Goal: Task Accomplishment & Management: Manage account settings

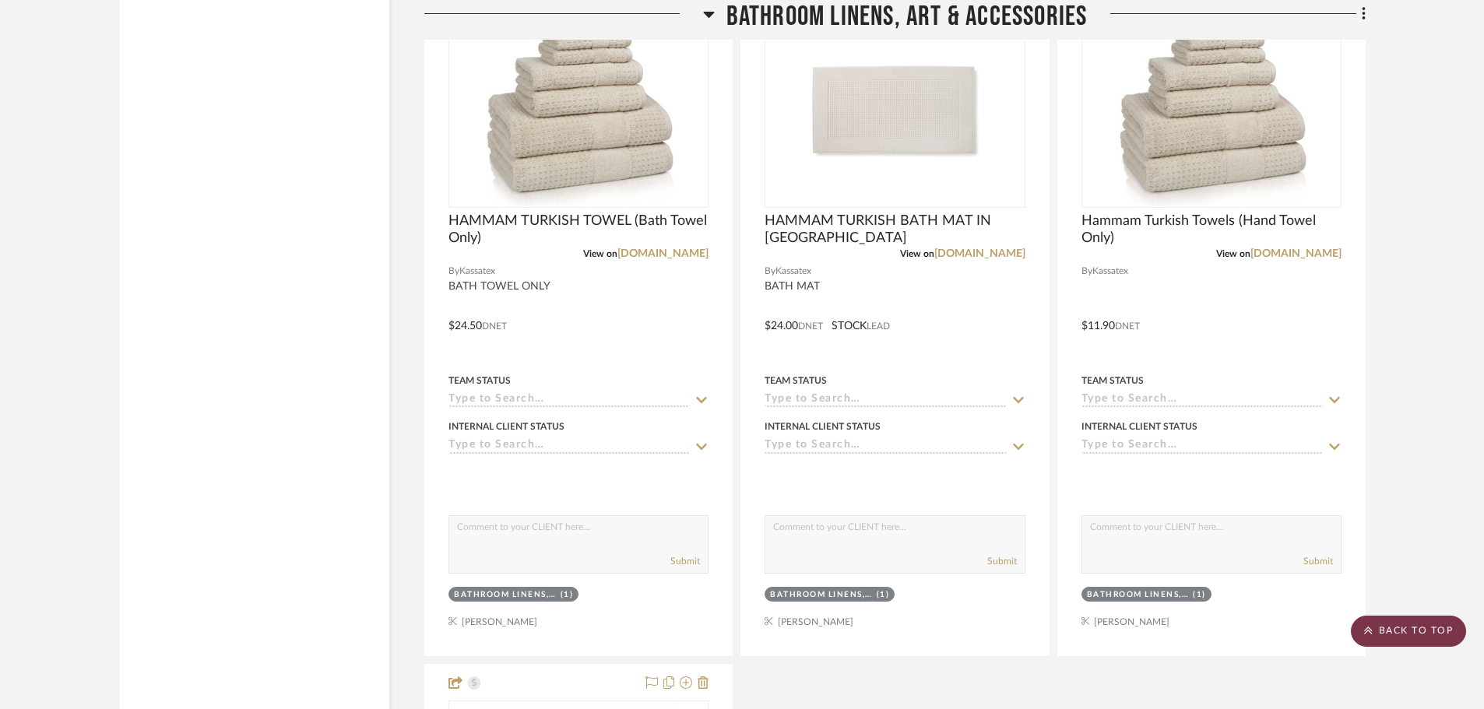
click at [1397, 625] on scroll-to-top-button "BACK TO TOP" at bounding box center [1408, 631] width 115 height 31
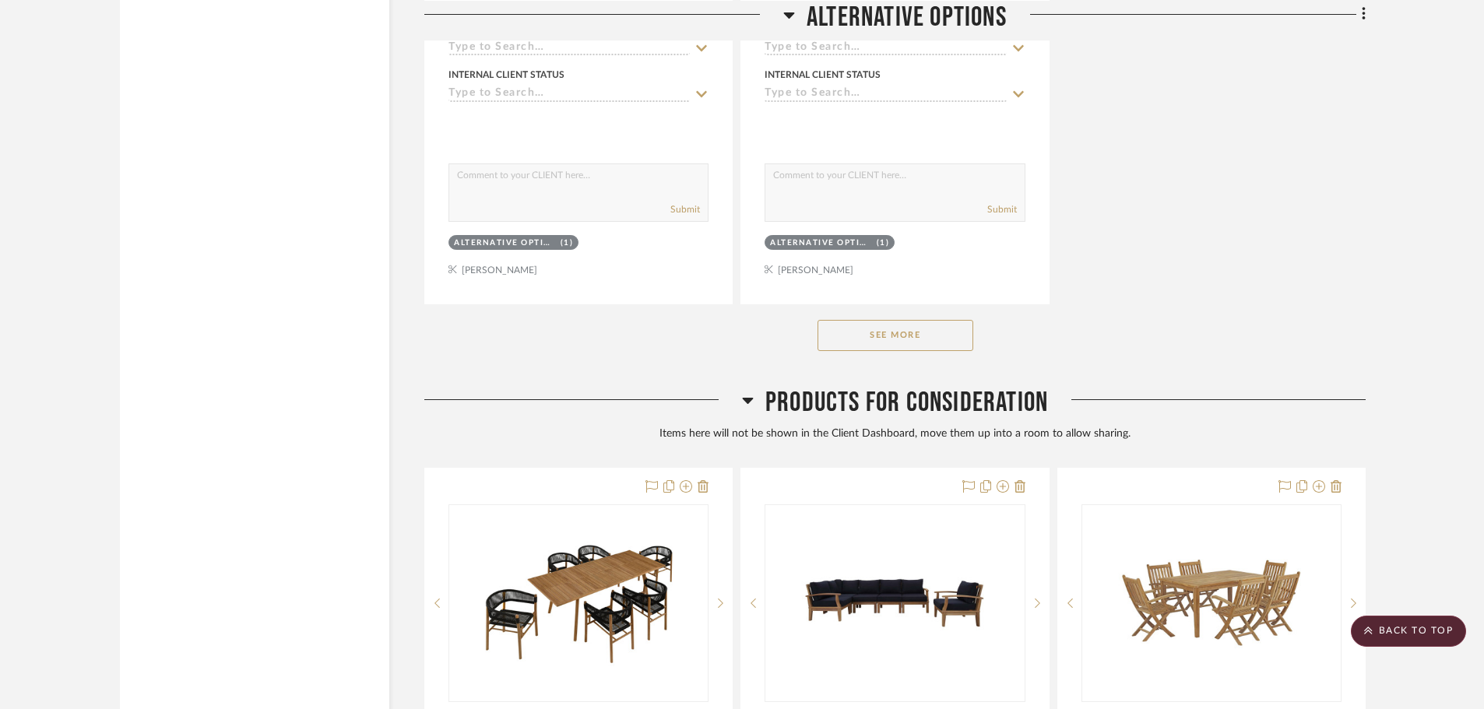
scroll to position [36992, 0]
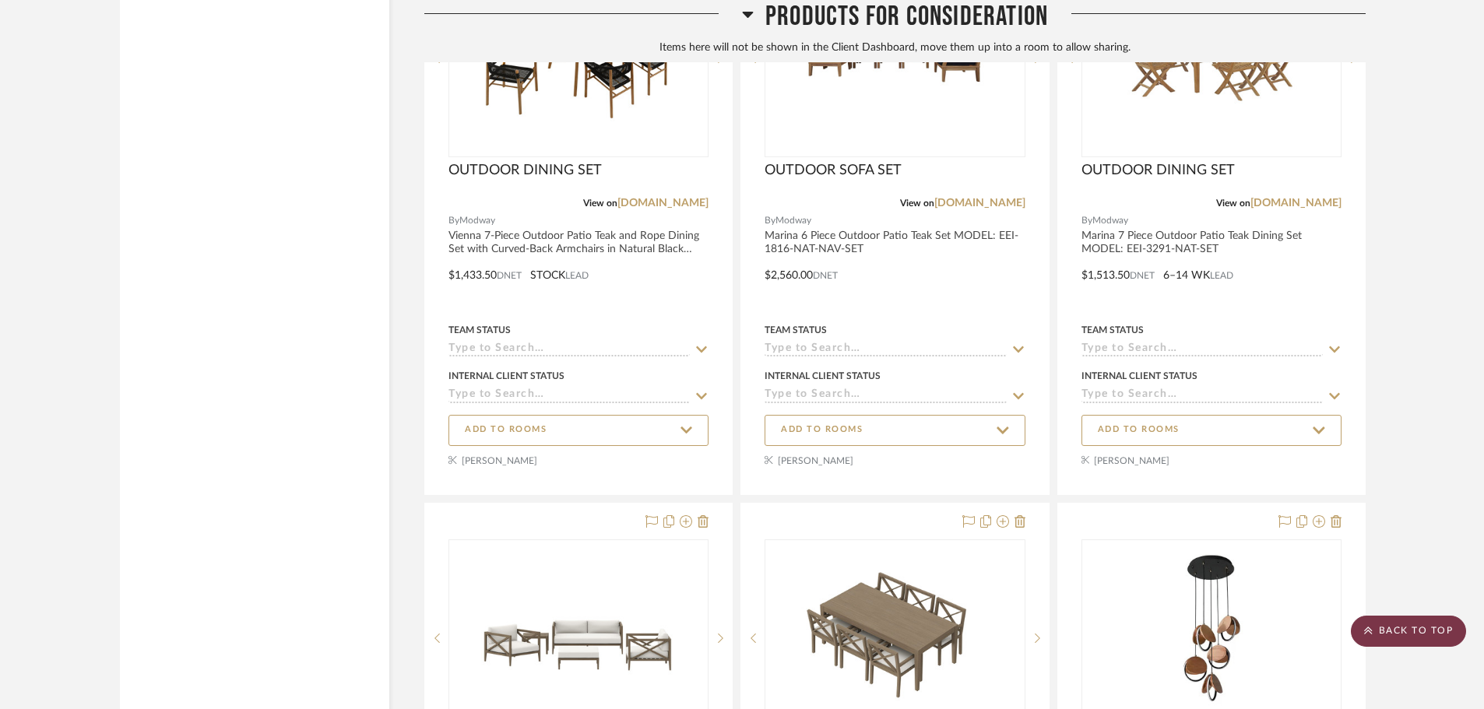
click at [1452, 625] on scroll-to-top-button "BACK TO TOP" at bounding box center [1408, 631] width 115 height 31
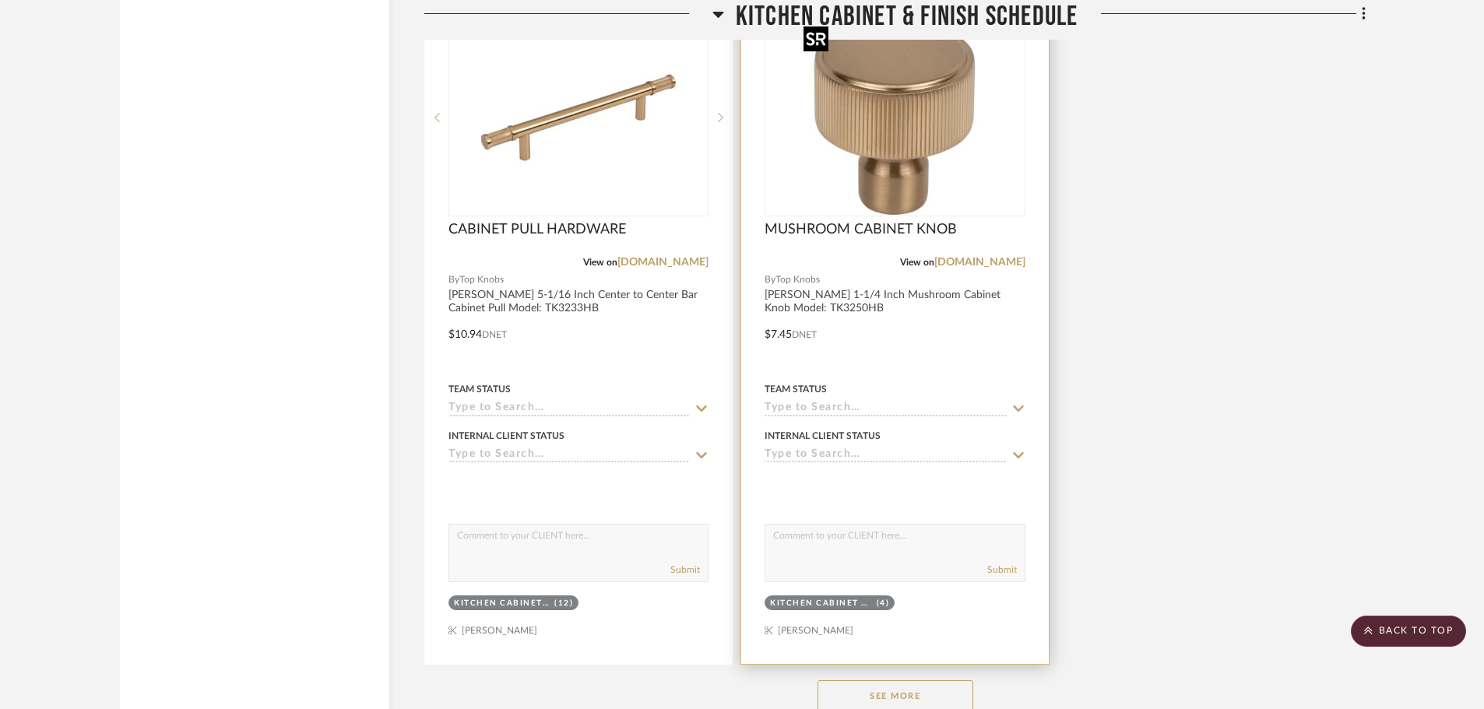
scroll to position [13239, 0]
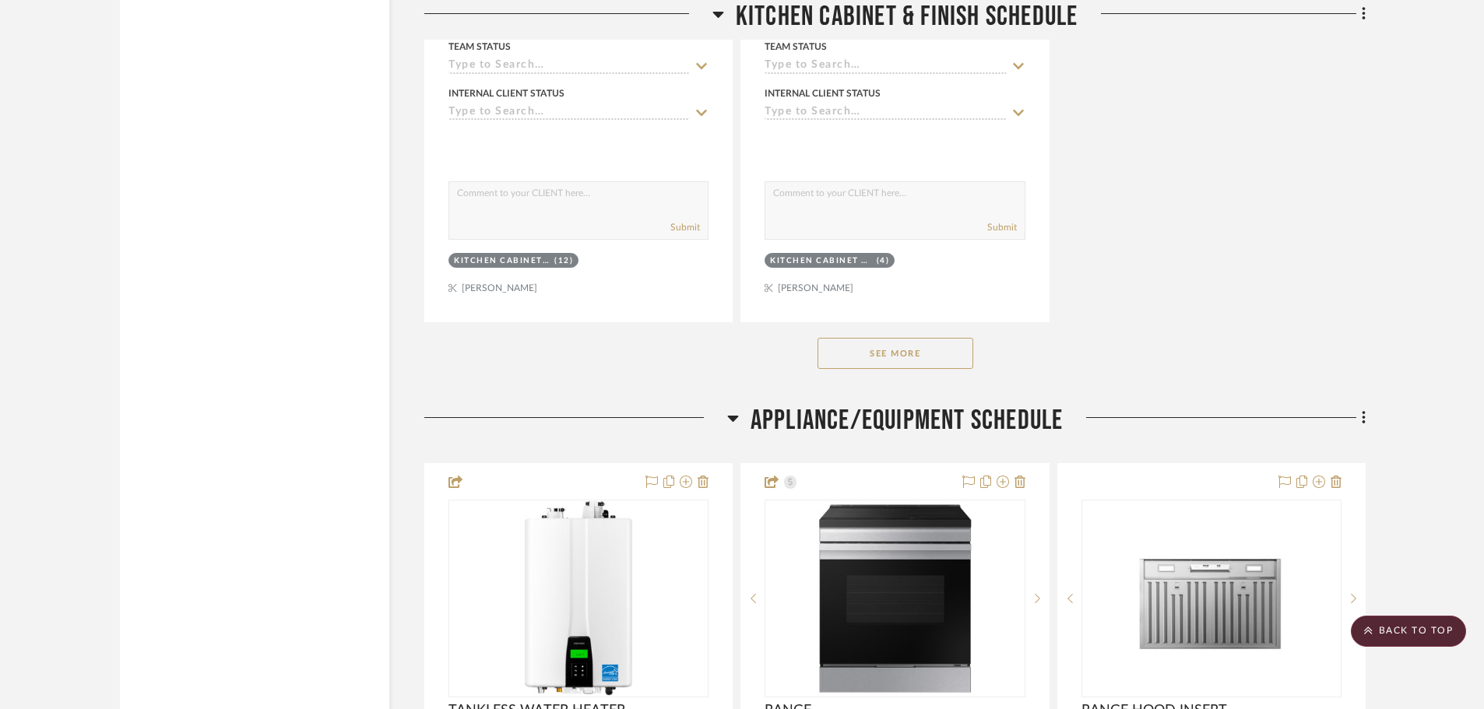
click at [941, 358] on button "See More" at bounding box center [896, 353] width 156 height 31
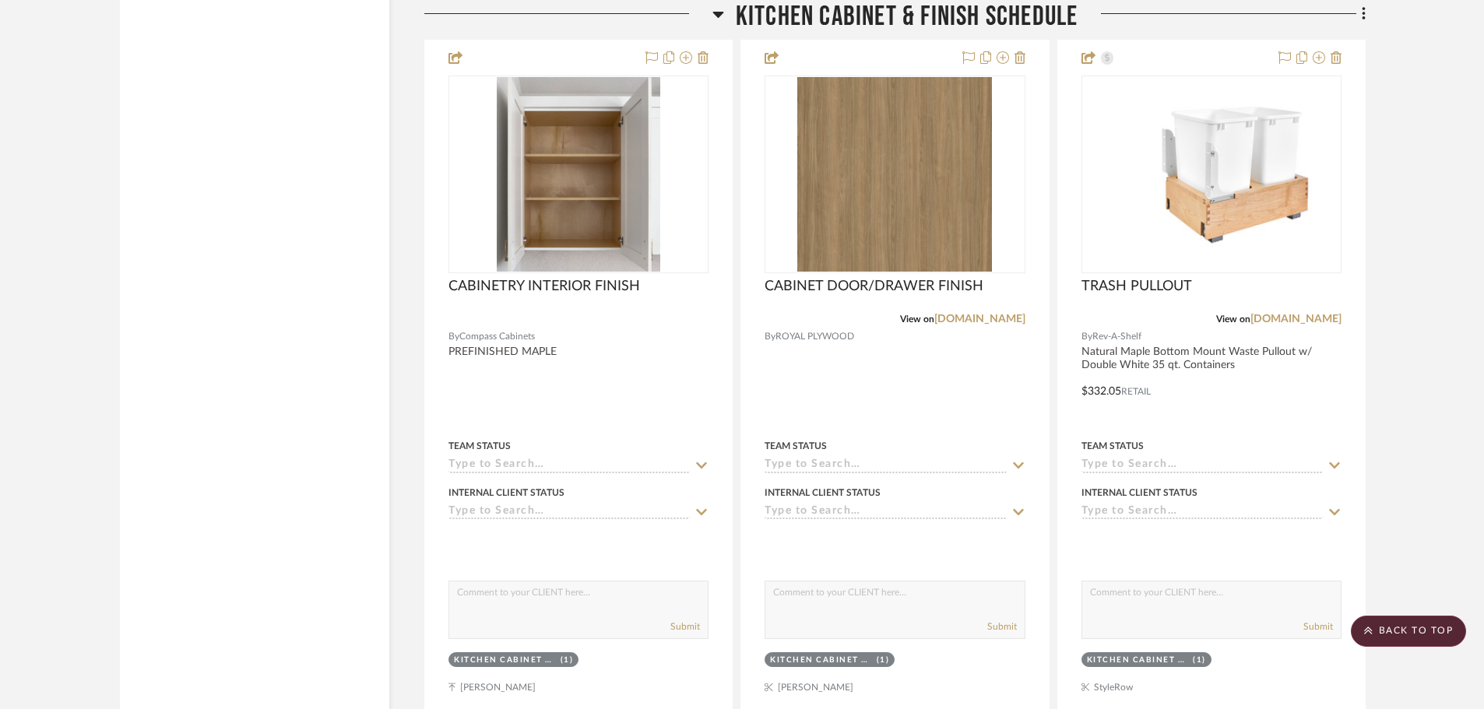
scroll to position [12071, 0]
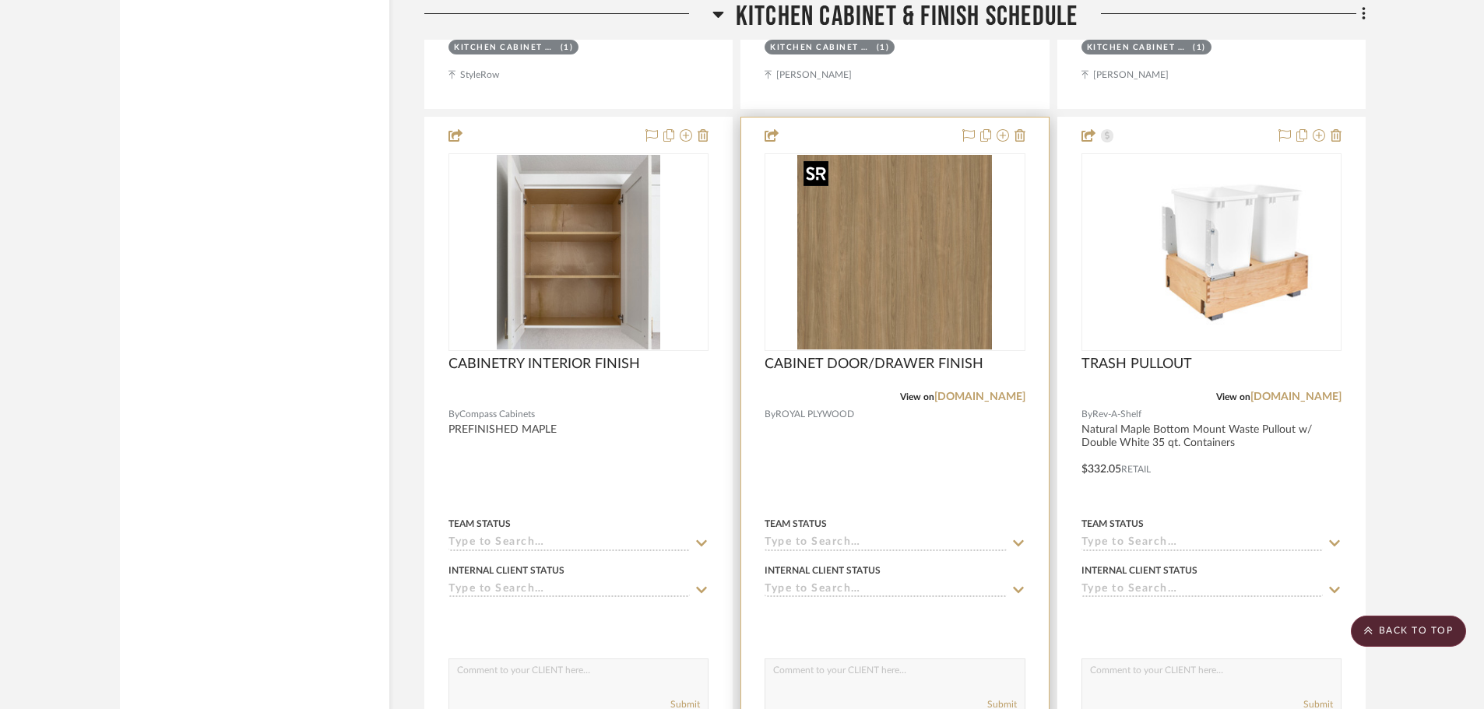
click at [848, 241] on img "0" at bounding box center [894, 252] width 195 height 195
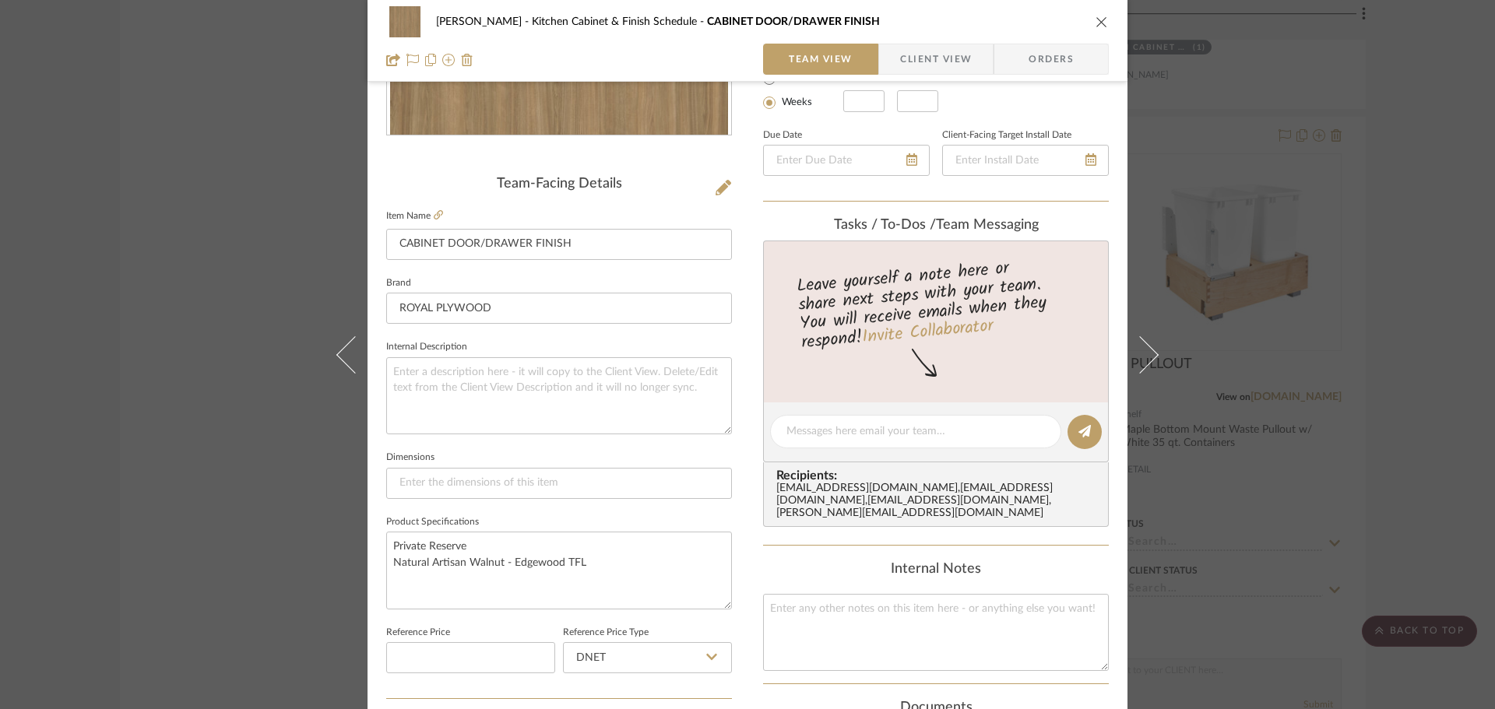
scroll to position [312, 0]
click at [1083, 14] on div "[PERSON_NAME] Kitchen Cabinet & Finish Schedule CABINET DOOR/DRAWER FINISH" at bounding box center [747, 21] width 723 height 31
click at [1095, 28] on button "close" at bounding box center [1102, 22] width 14 height 14
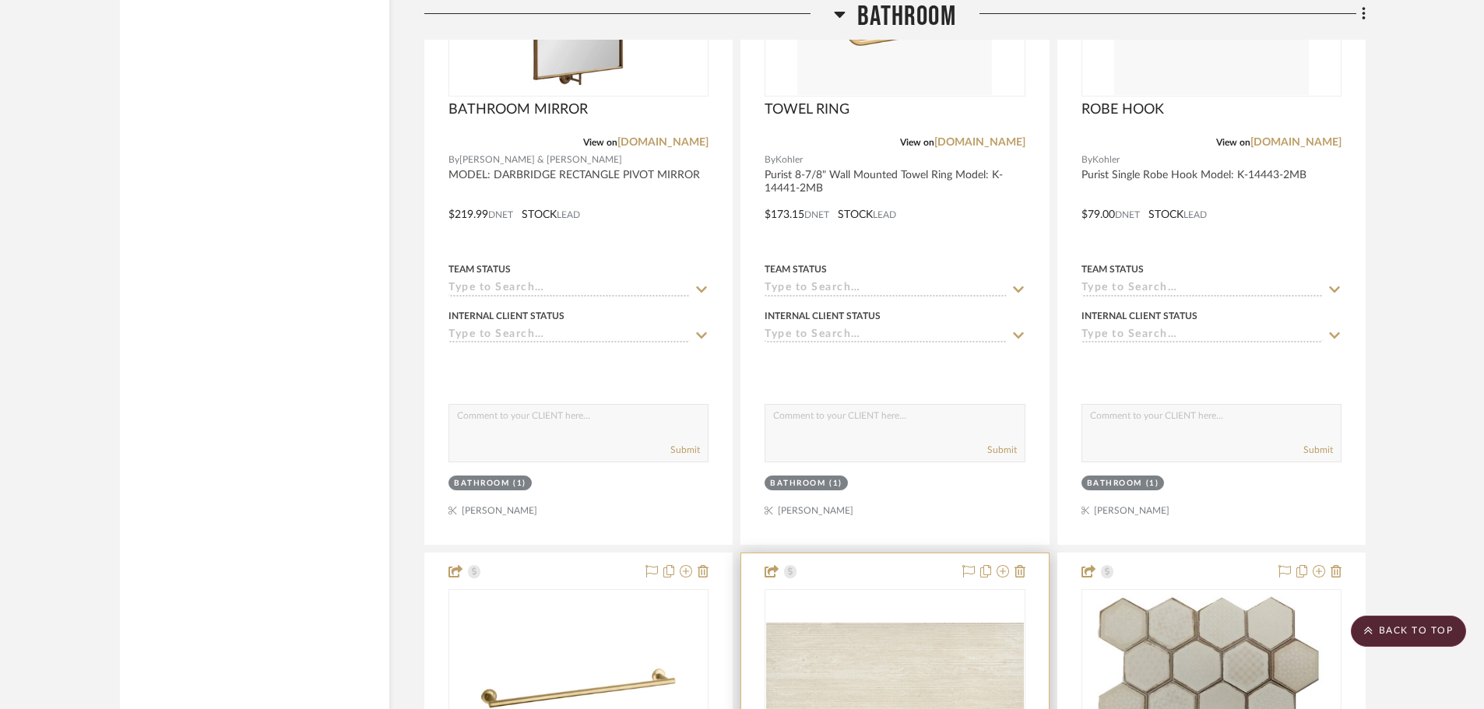
scroll to position [20014, 0]
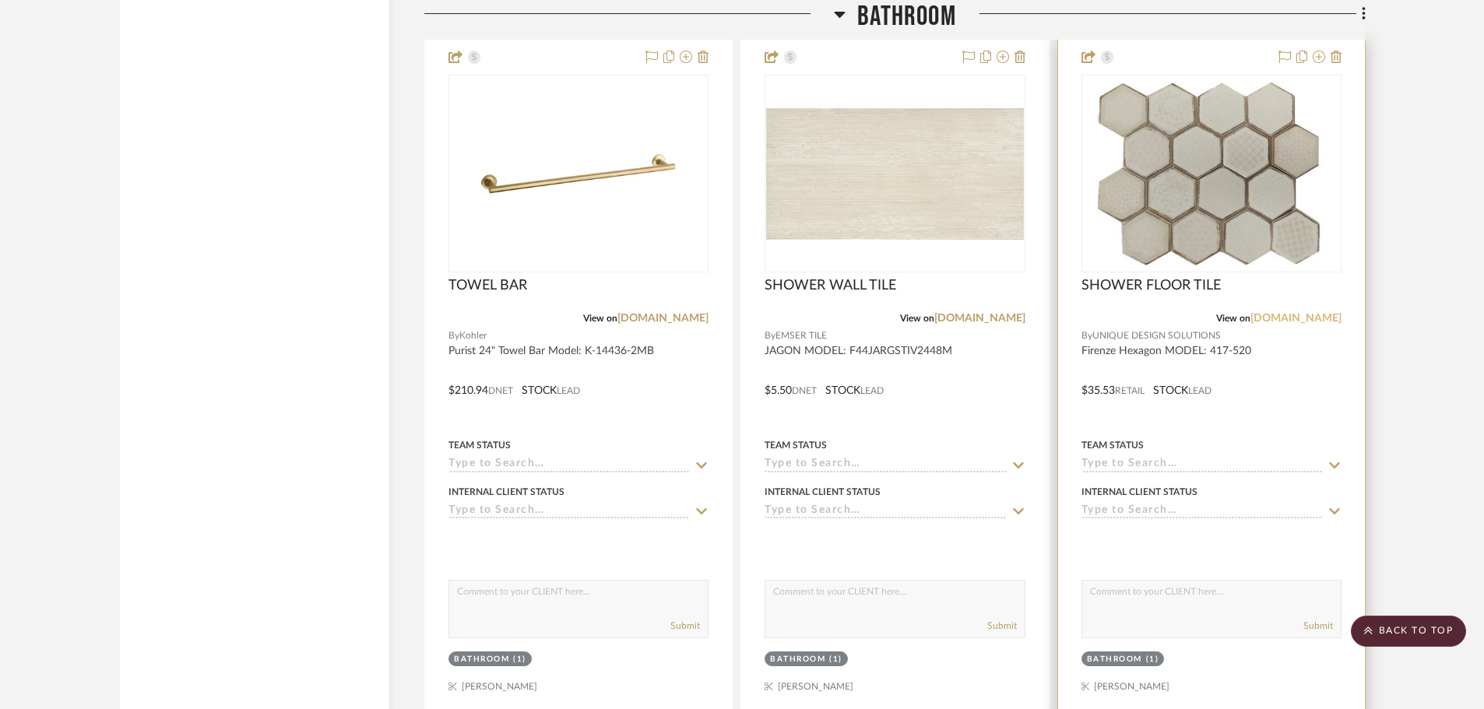
click at [1270, 321] on link "[DOMAIN_NAME]" at bounding box center [1296, 318] width 91 height 11
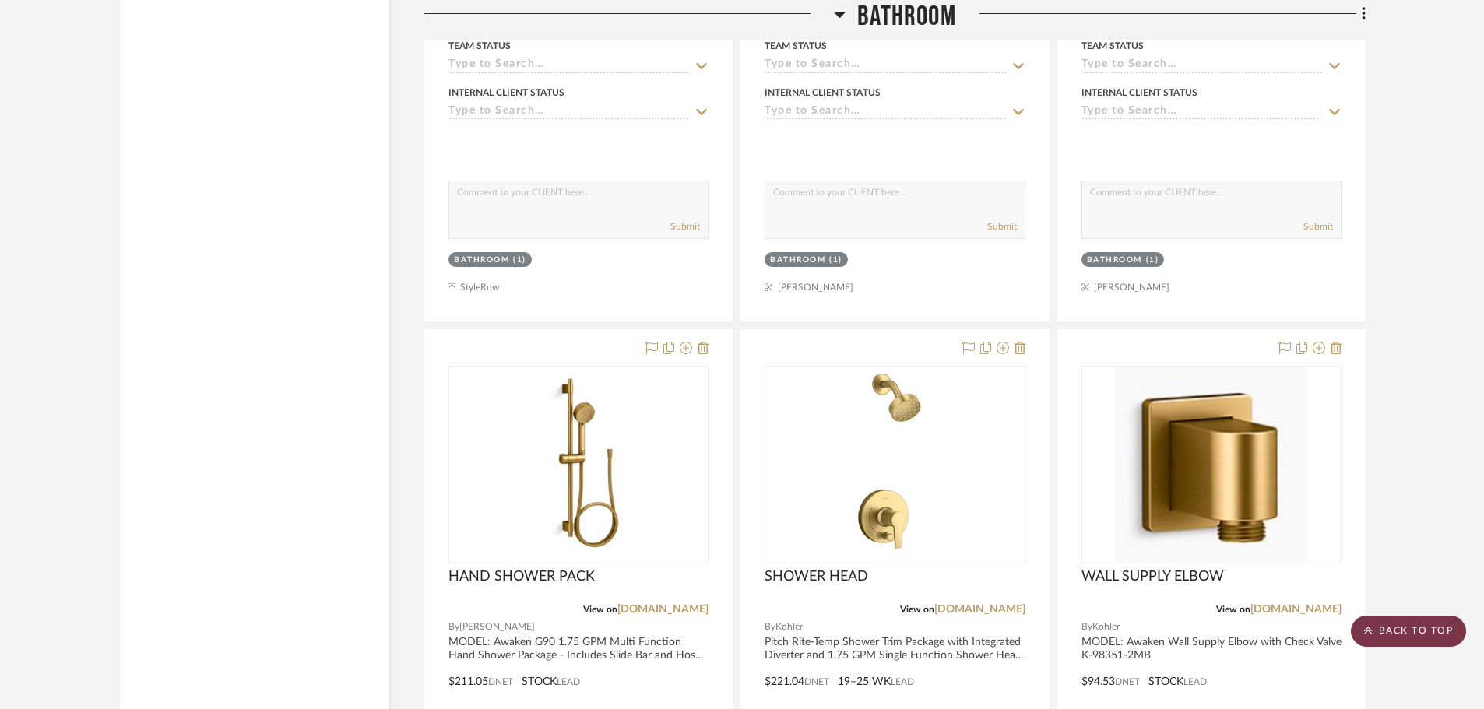
click at [1375, 629] on scroll-to-top-button "BACK TO TOP" at bounding box center [1408, 631] width 115 height 31
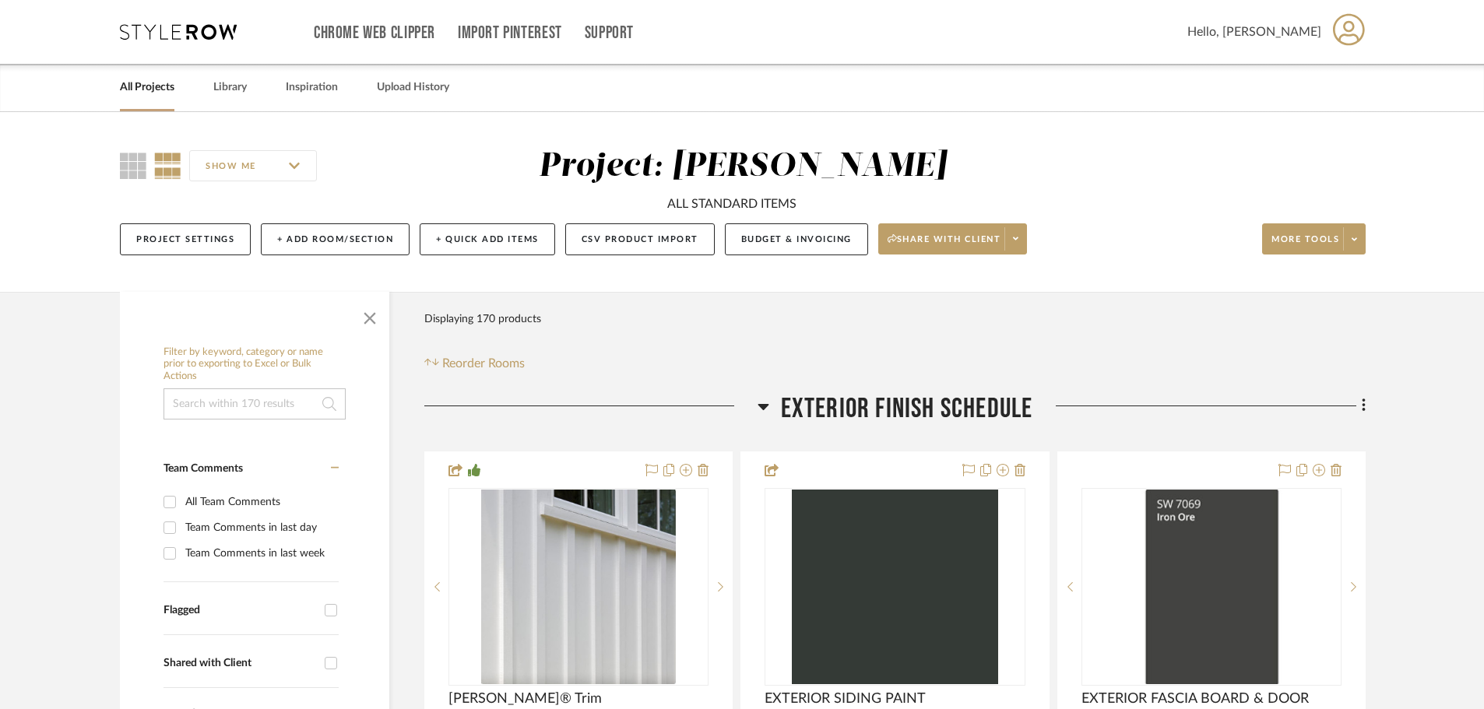
scroll to position [467, 0]
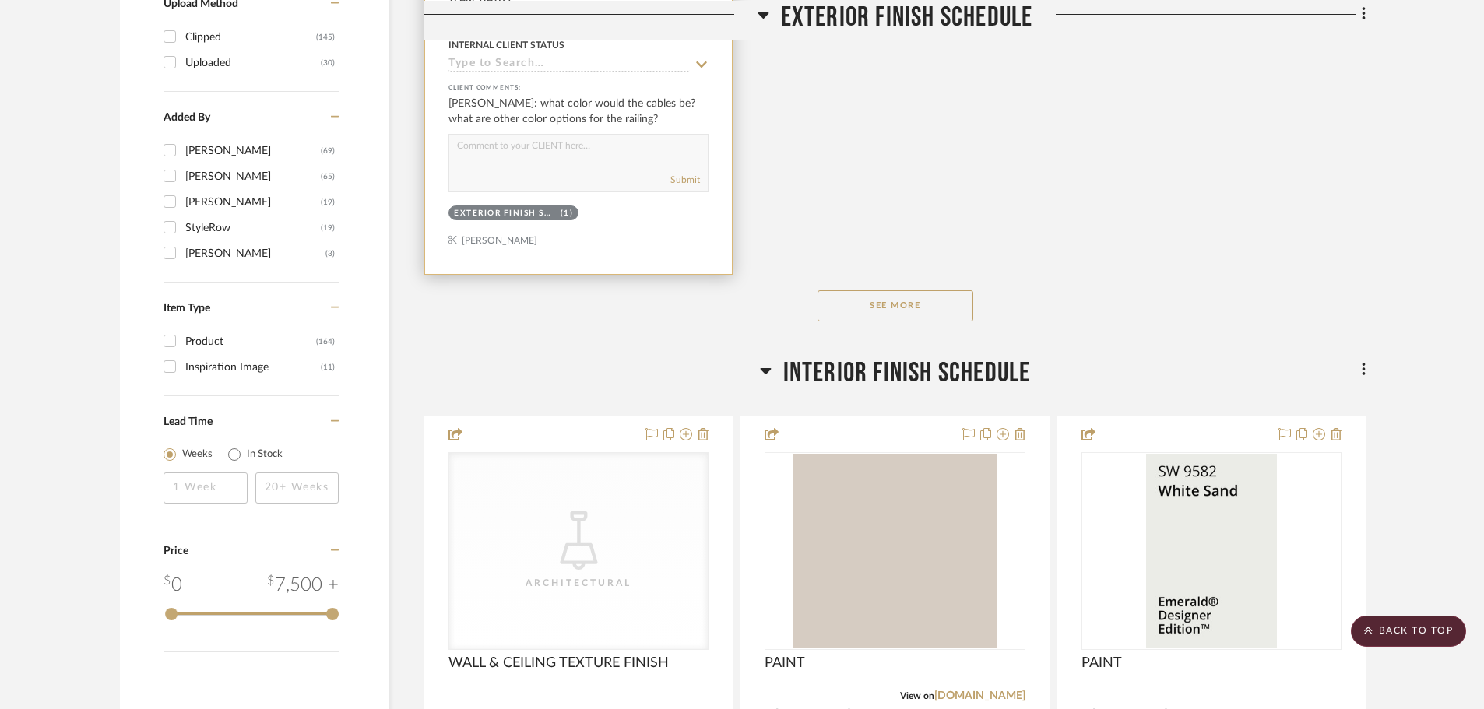
scroll to position [2258, 0]
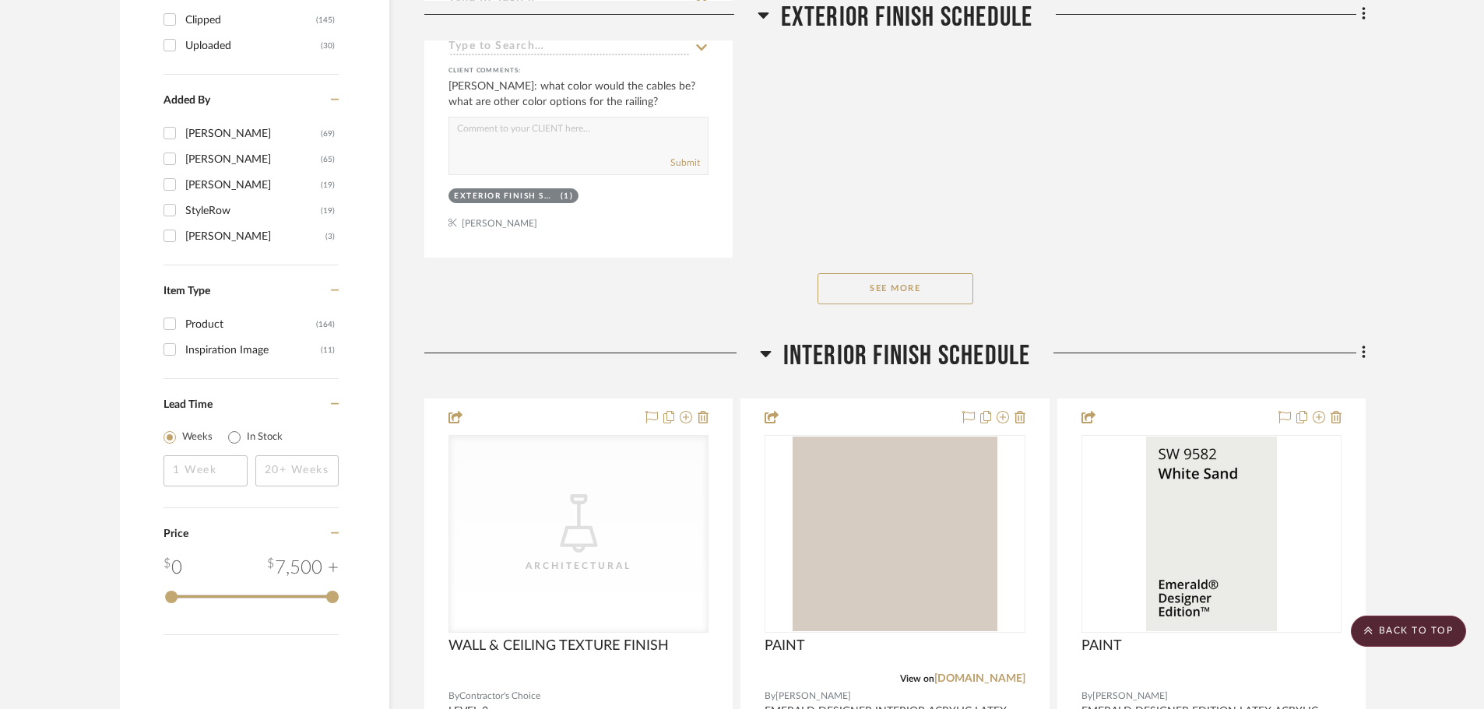
click at [836, 279] on button "See More" at bounding box center [896, 288] width 156 height 31
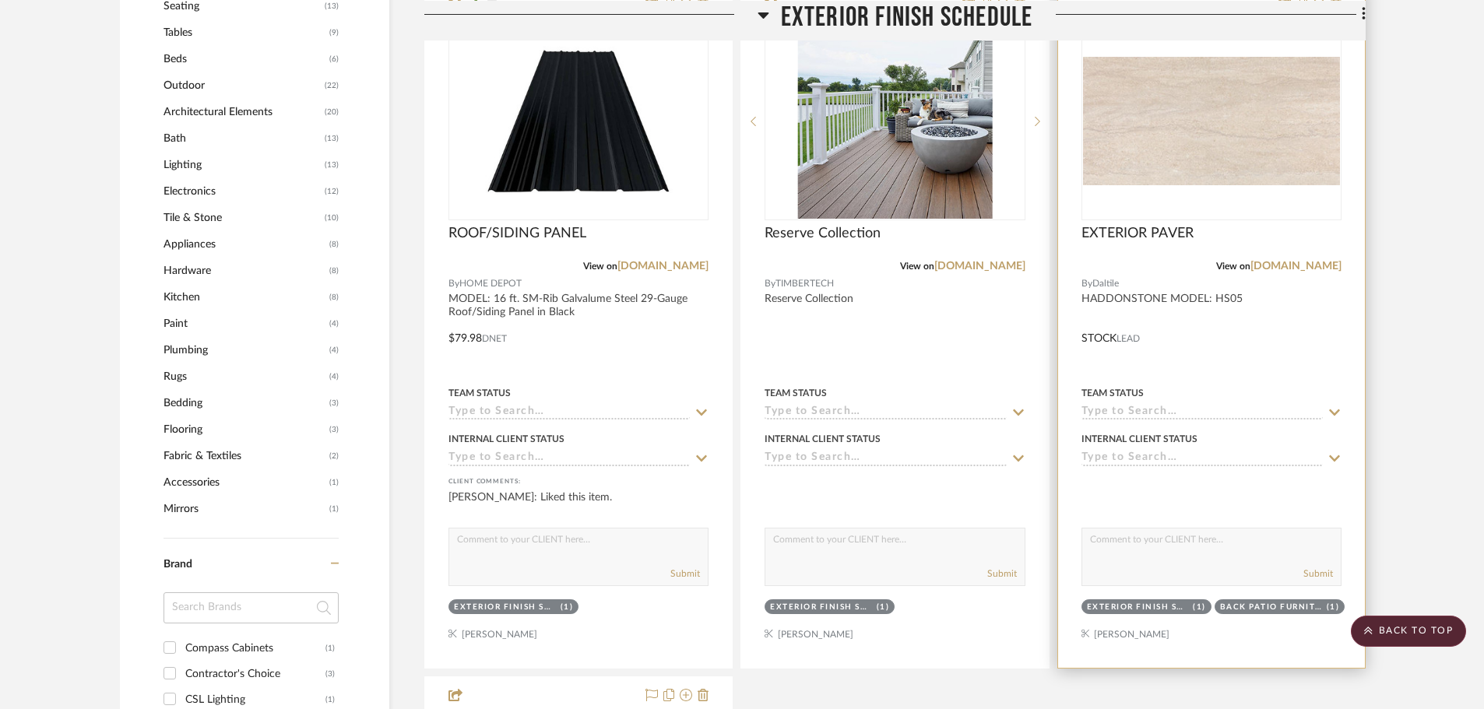
scroll to position [1094, 0]
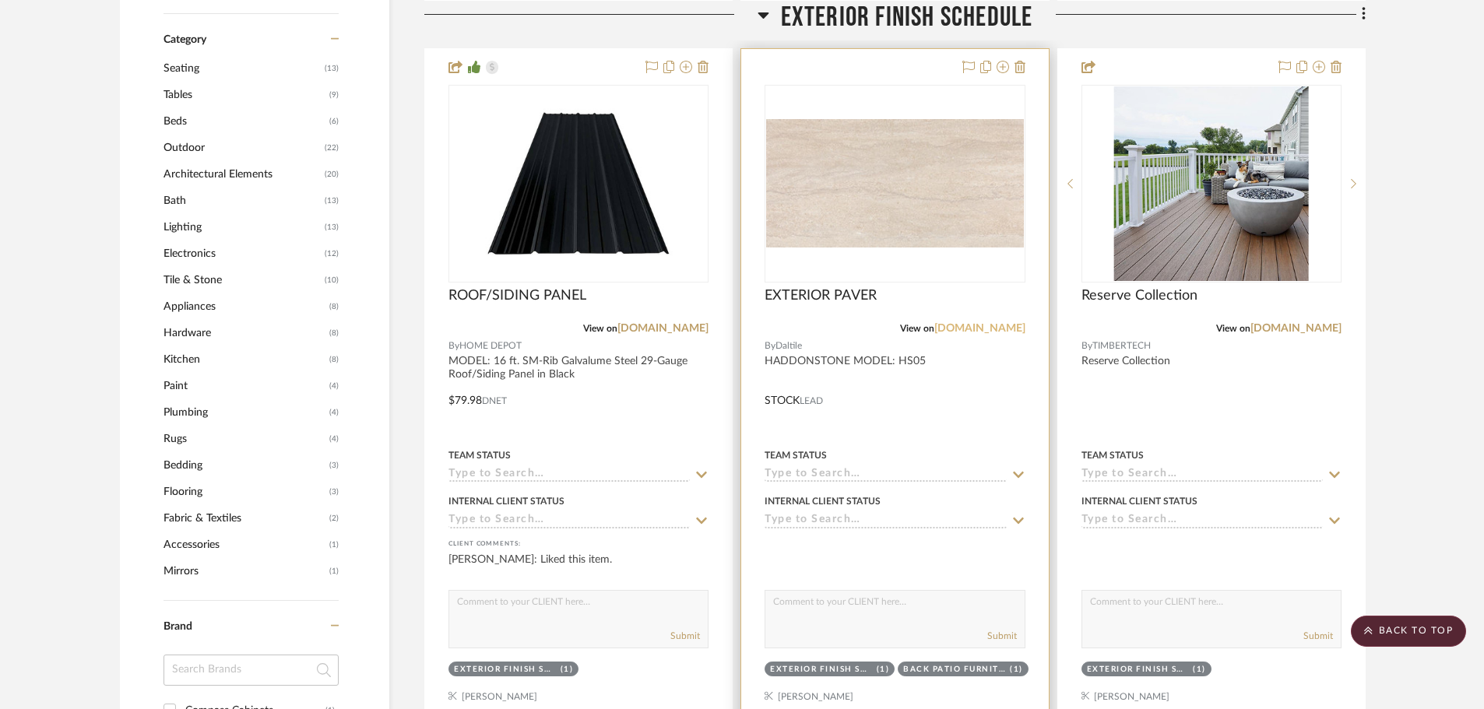
click at [989, 327] on link "daltile.com" at bounding box center [980, 328] width 91 height 11
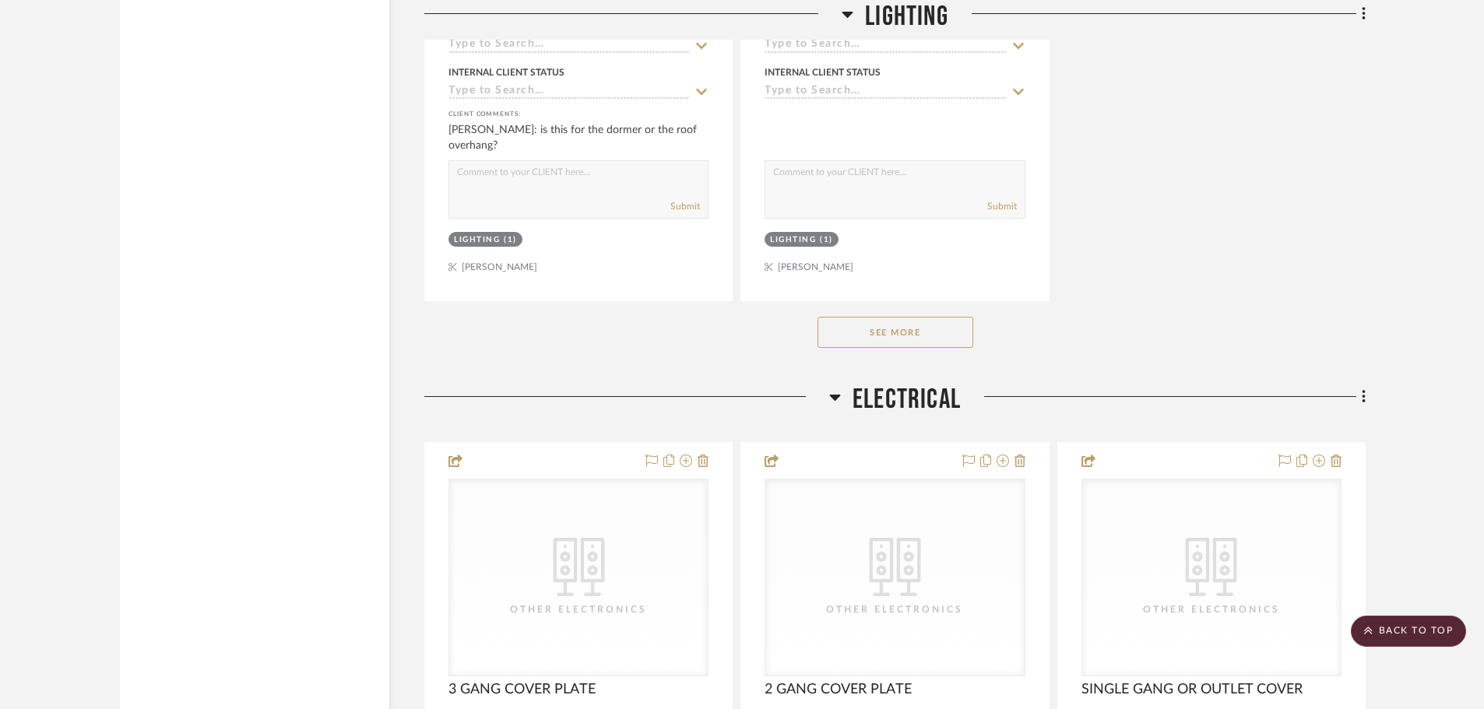
scroll to position [6779, 0]
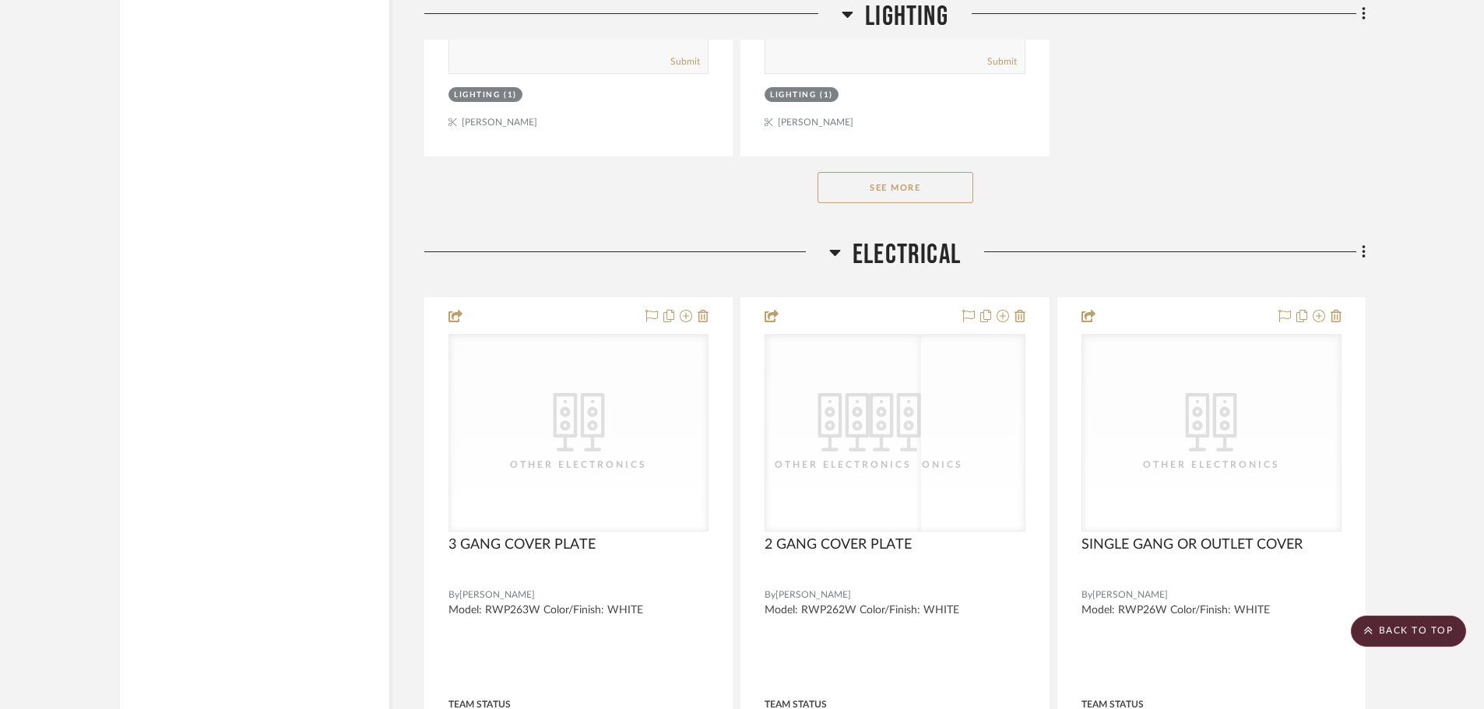
click at [940, 204] on div "See More" at bounding box center [895, 188] width 942 height 62
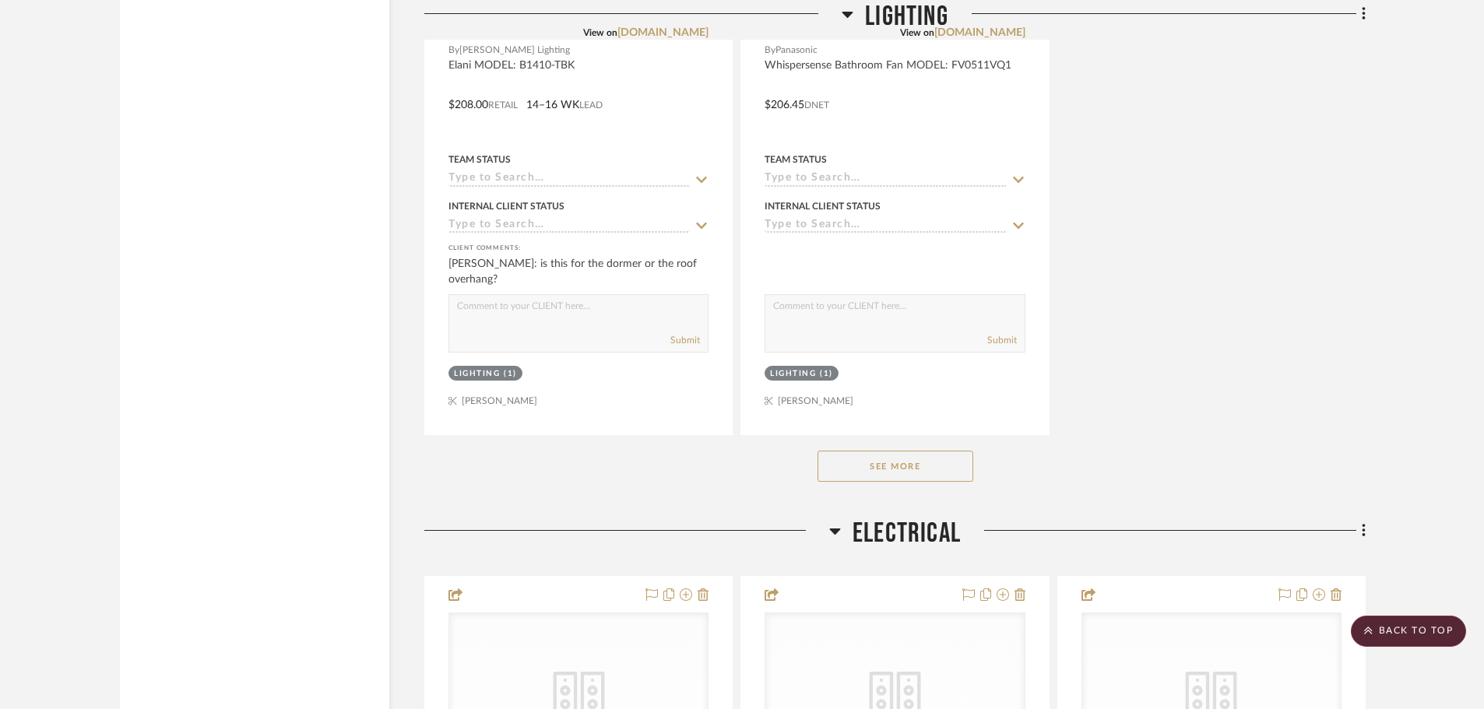
scroll to position [6468, 0]
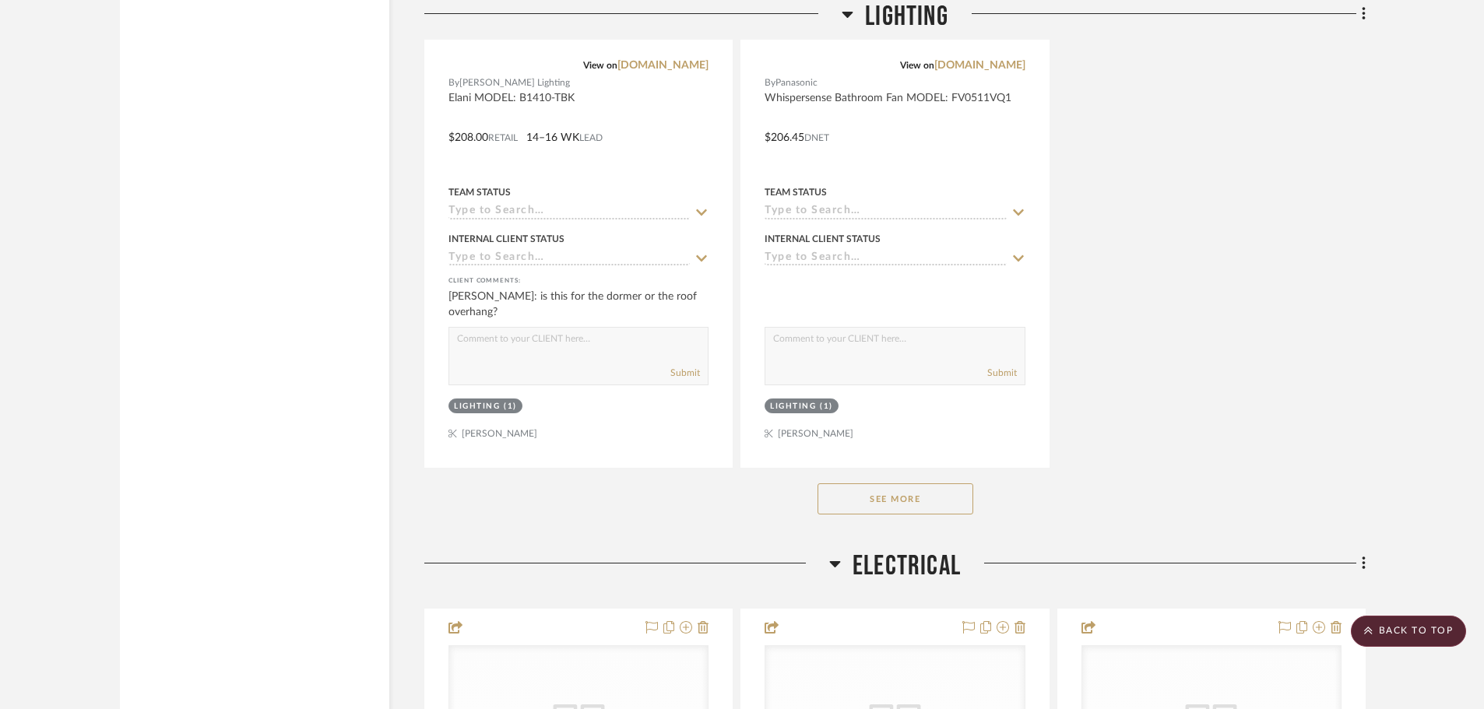
click at [938, 484] on button "See More" at bounding box center [896, 499] width 156 height 31
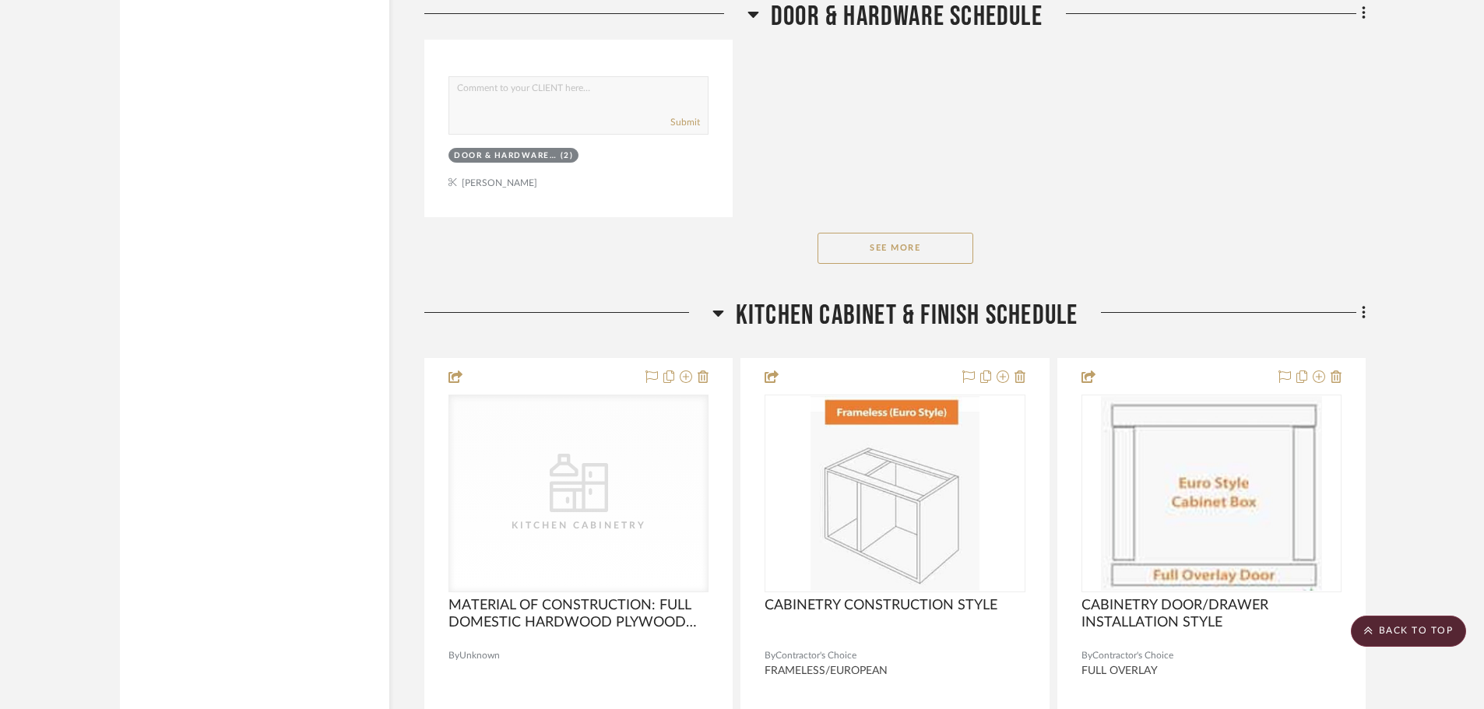
scroll to position [11841, 0]
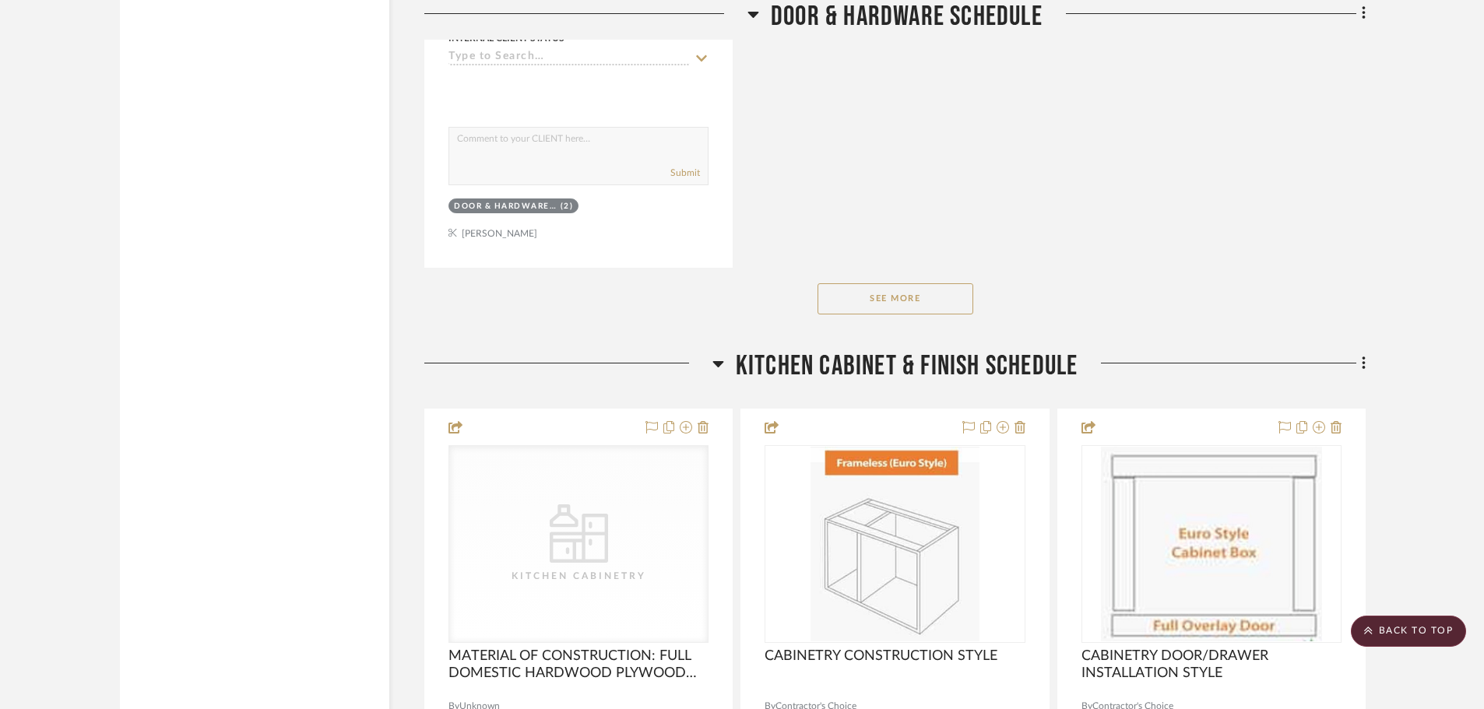
click at [864, 326] on div "See More" at bounding box center [895, 299] width 942 height 62
click at [869, 295] on button "See More" at bounding box center [896, 298] width 156 height 31
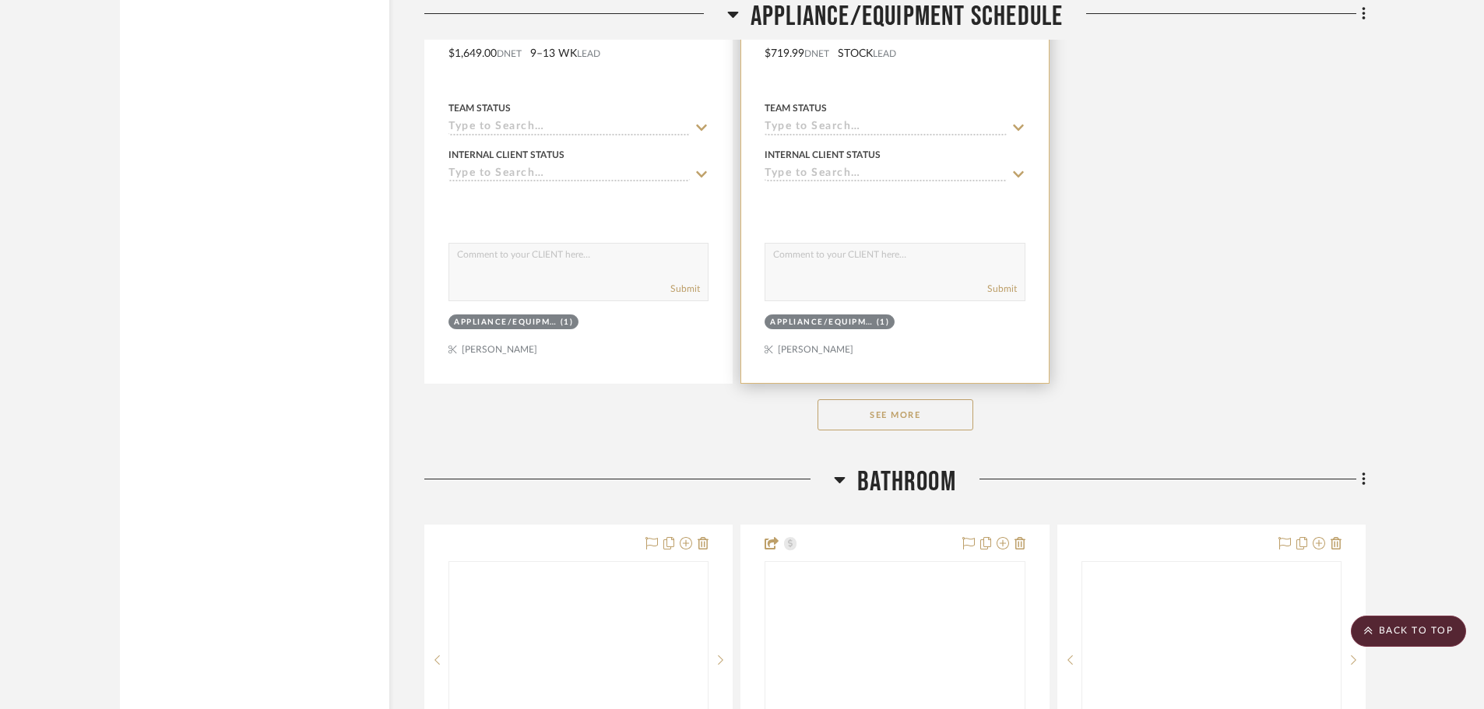
scroll to position [16202, 0]
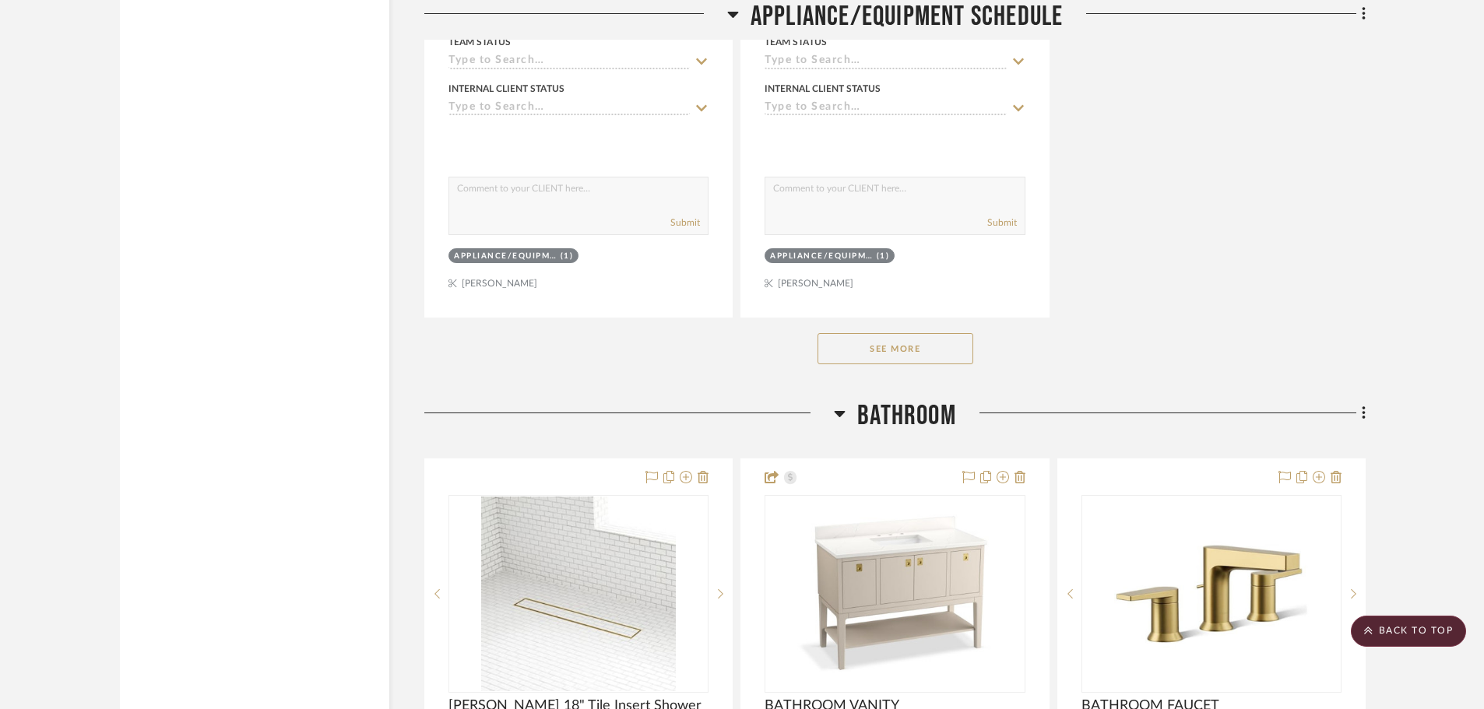
click at [930, 336] on button "See More" at bounding box center [896, 348] width 156 height 31
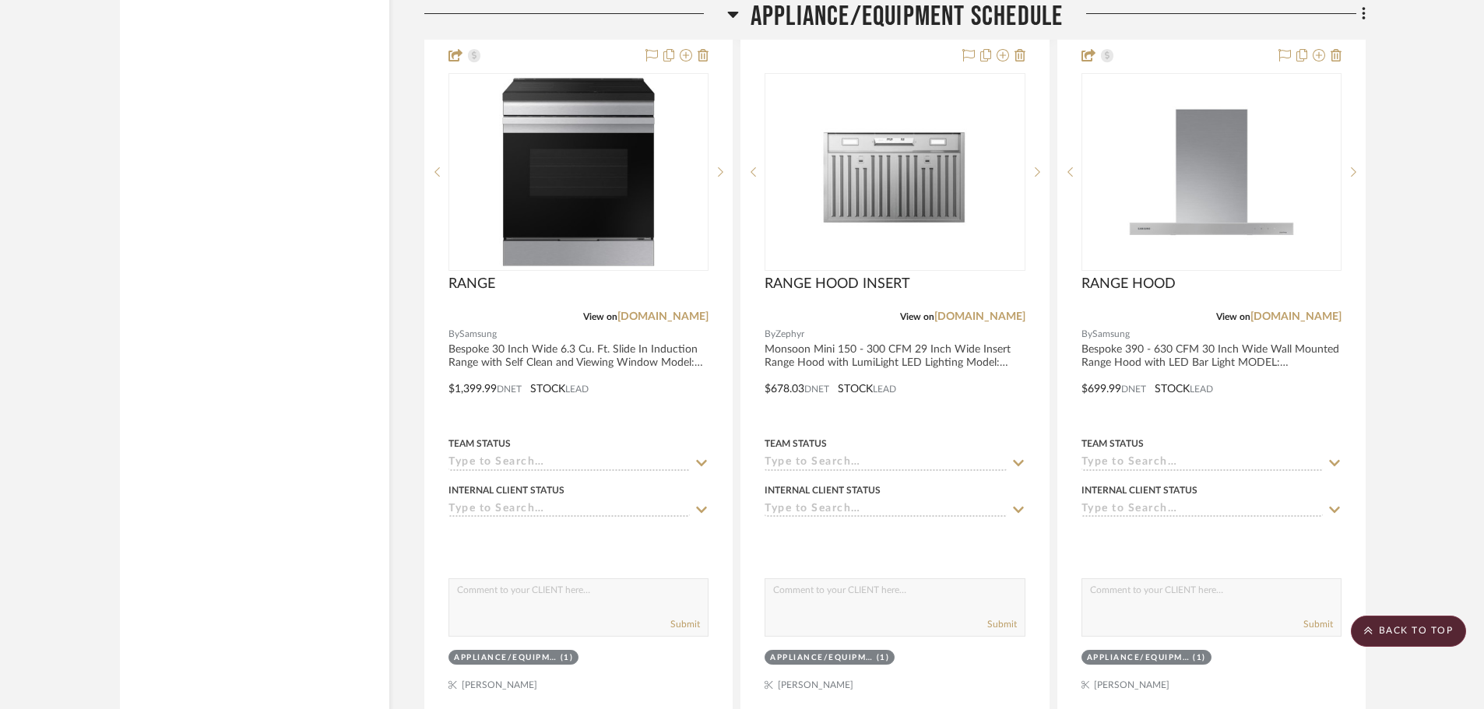
scroll to position [15112, 0]
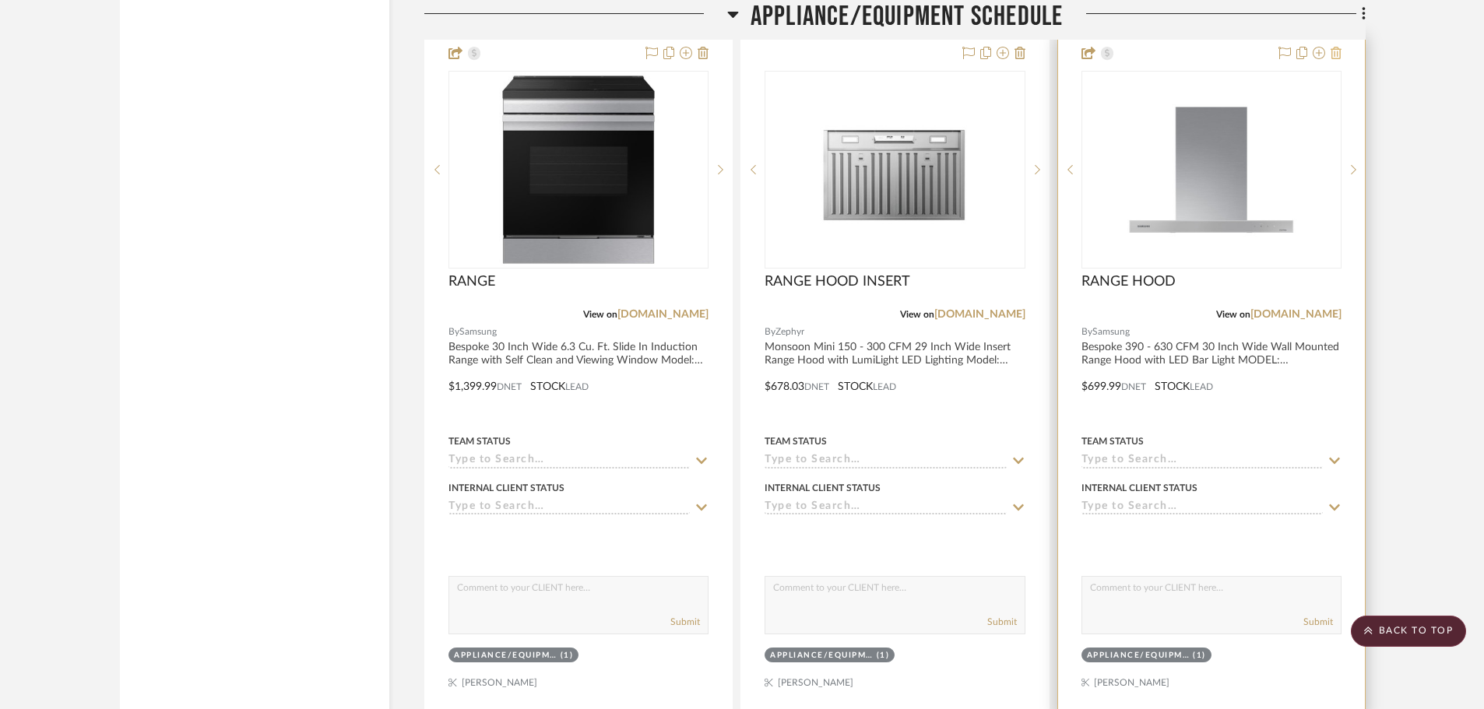
click at [1338, 58] on icon at bounding box center [1336, 53] width 11 height 12
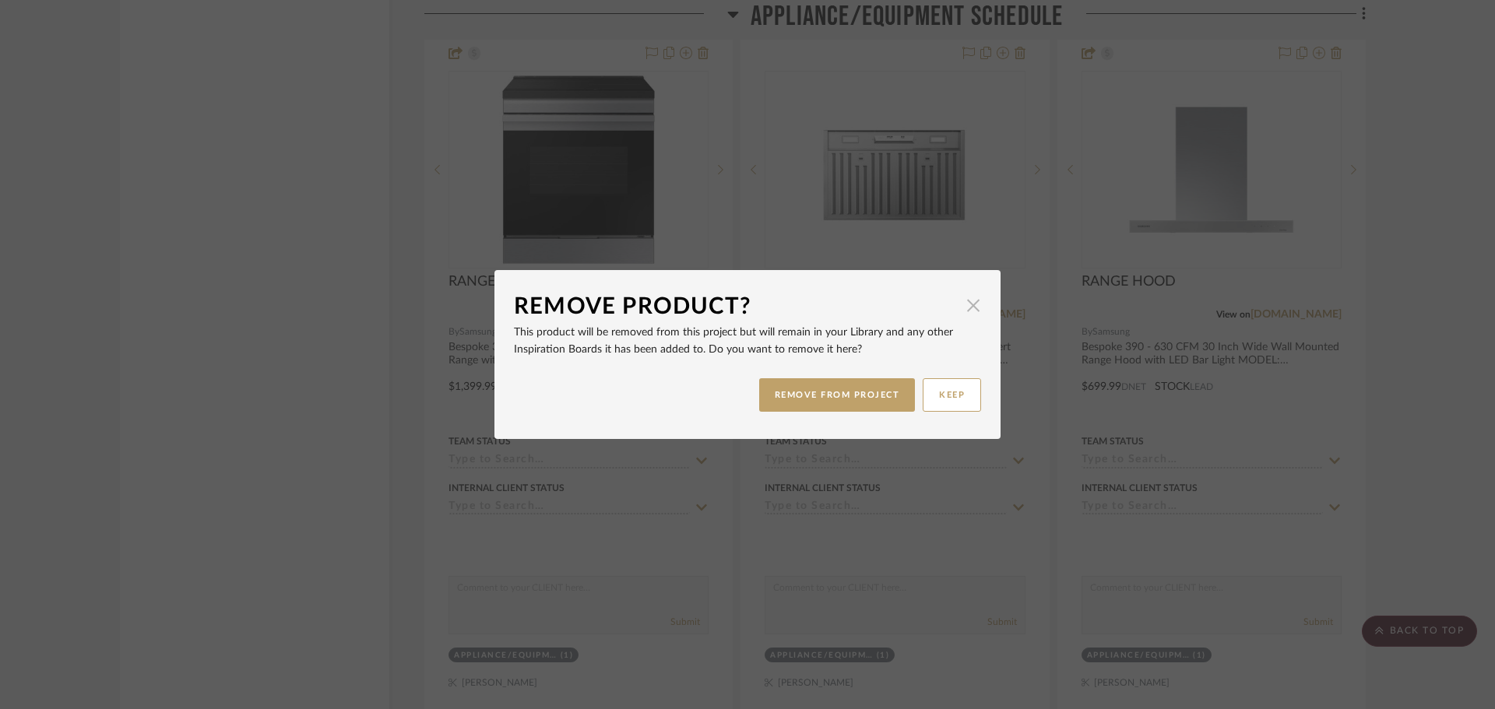
click at [967, 294] on span "button" at bounding box center [973, 305] width 31 height 31
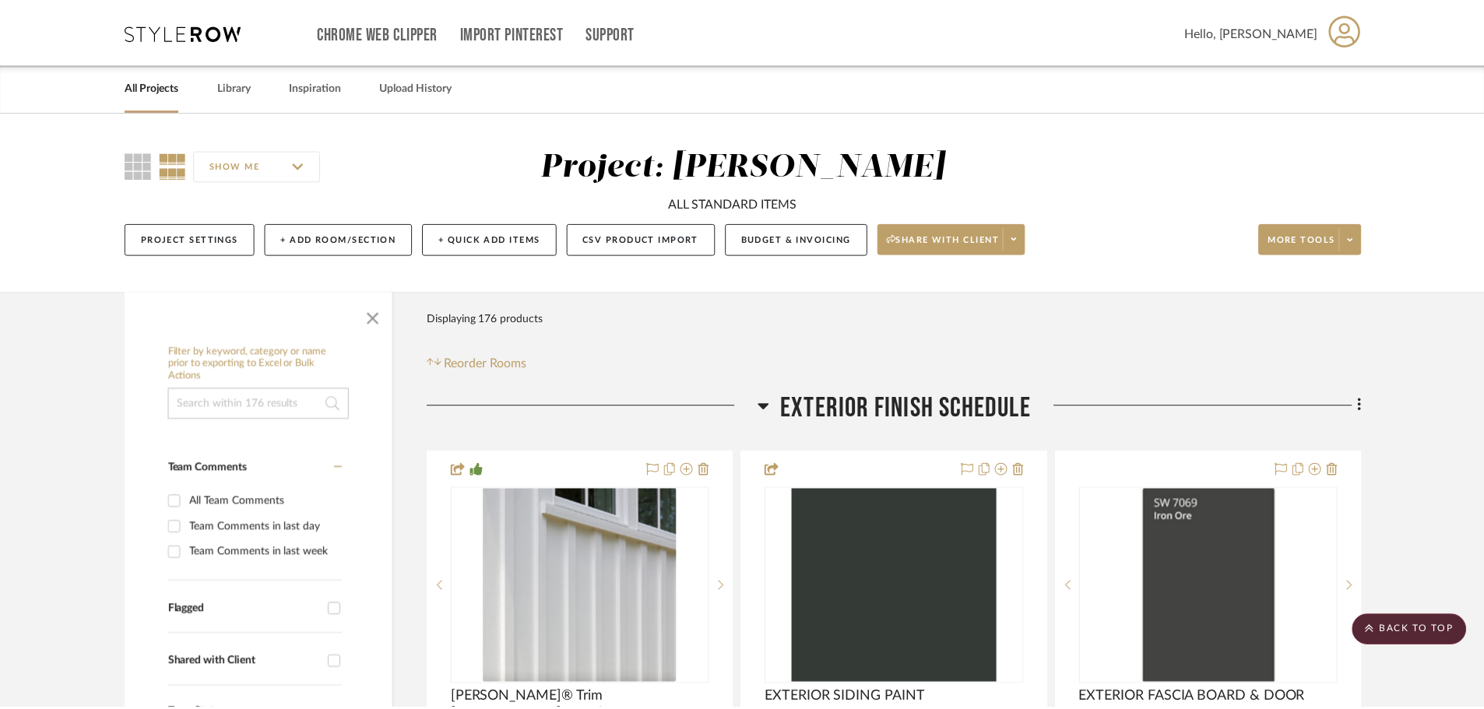
scroll to position [15112, 0]
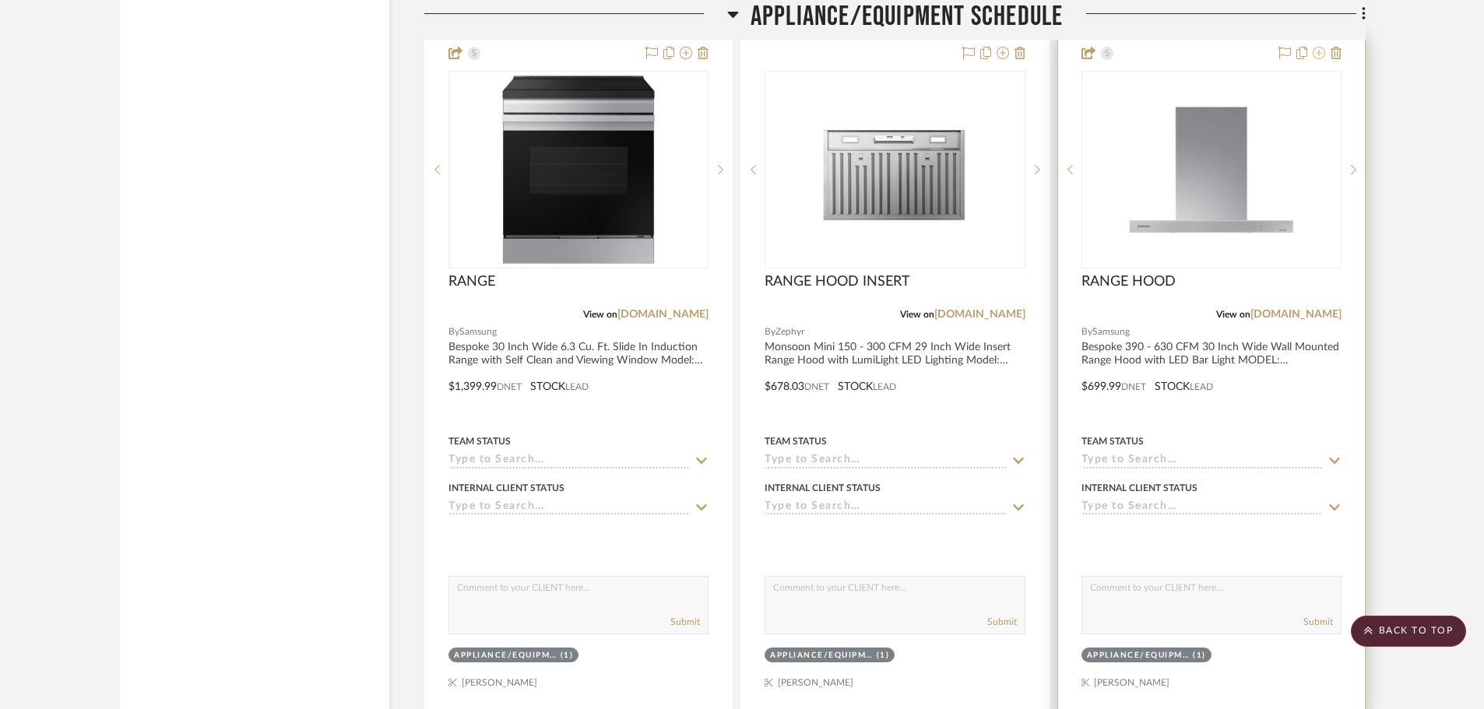
click at [1317, 51] on icon at bounding box center [1319, 53] width 12 height 12
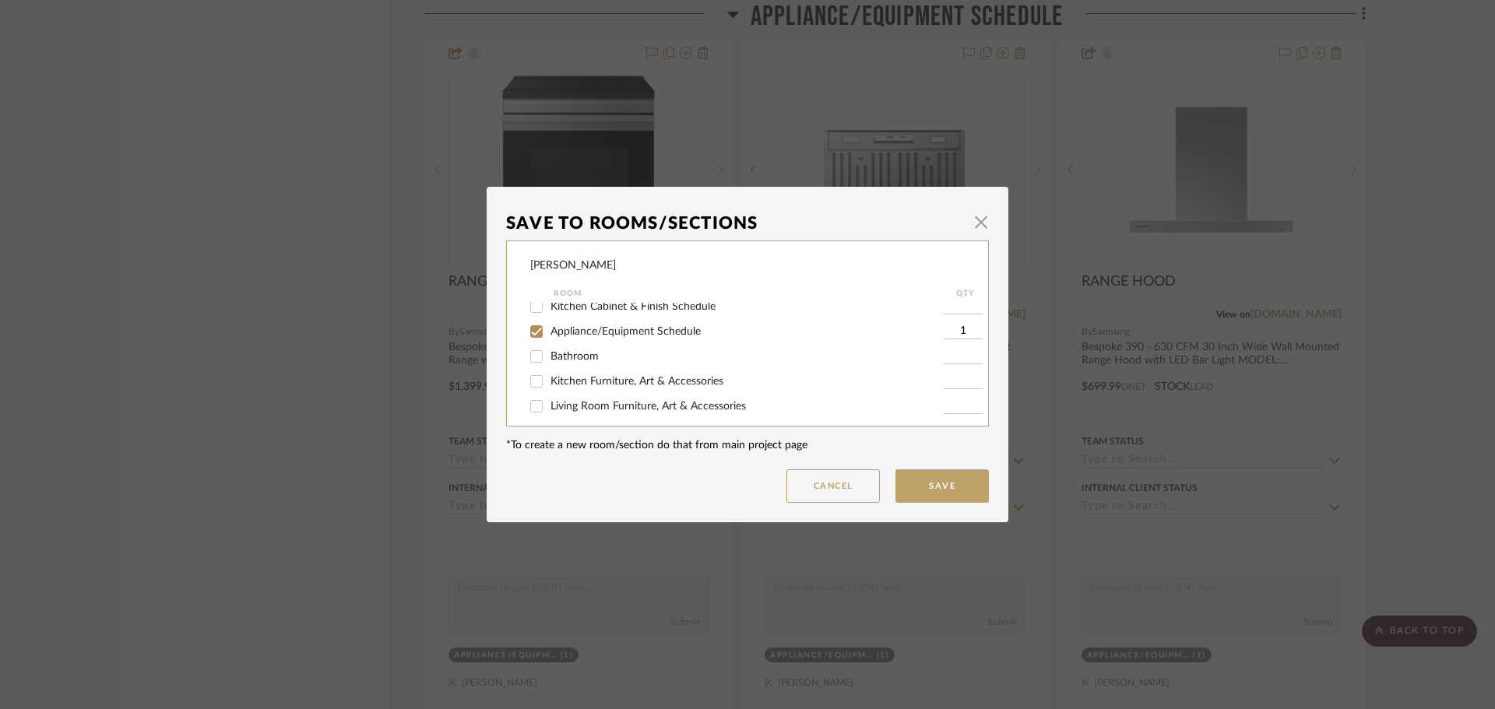
scroll to position [156, 0]
click at [531, 354] on input "Appliance/Equipment Schedule" at bounding box center [536, 359] width 25 height 25
checkbox input "false"
click at [932, 482] on button "Save" at bounding box center [942, 486] width 93 height 33
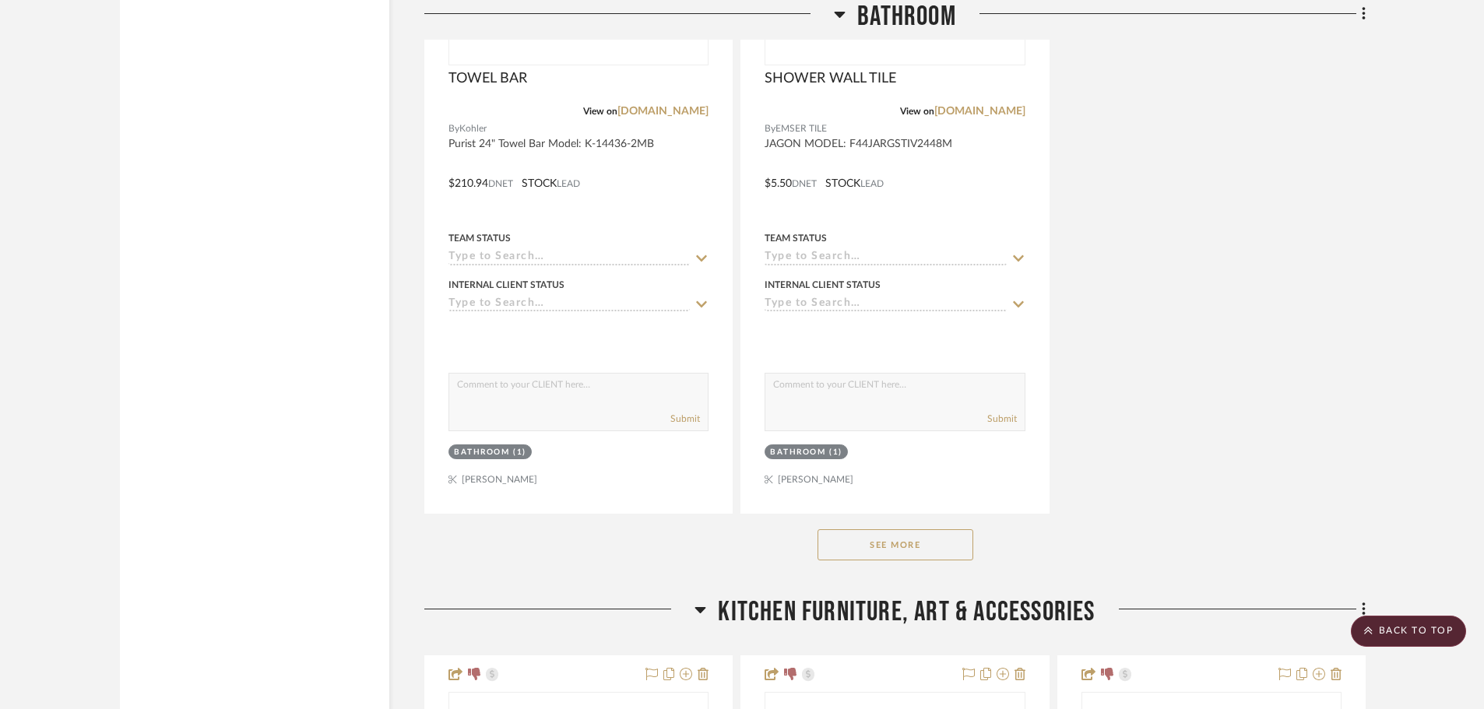
scroll to position [18928, 0]
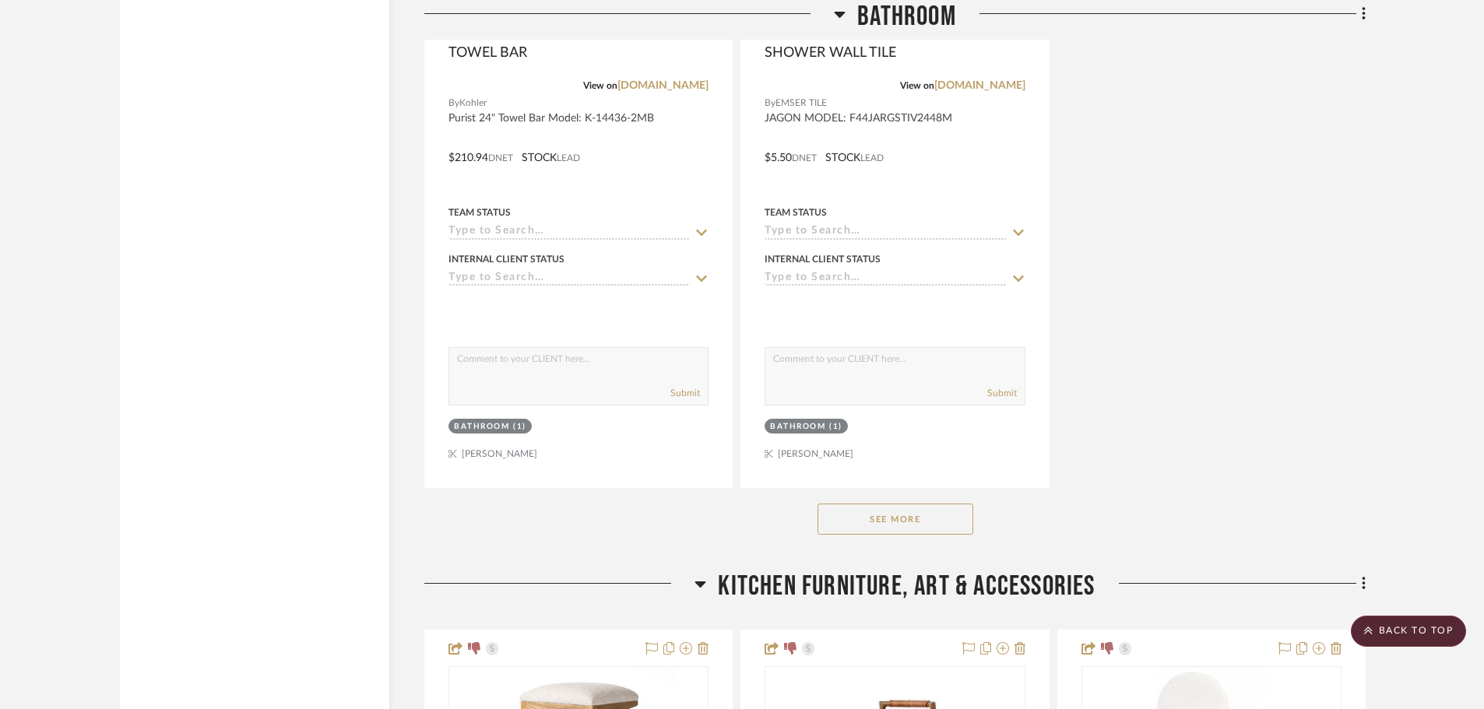
click at [938, 528] on button "See More" at bounding box center [896, 519] width 156 height 31
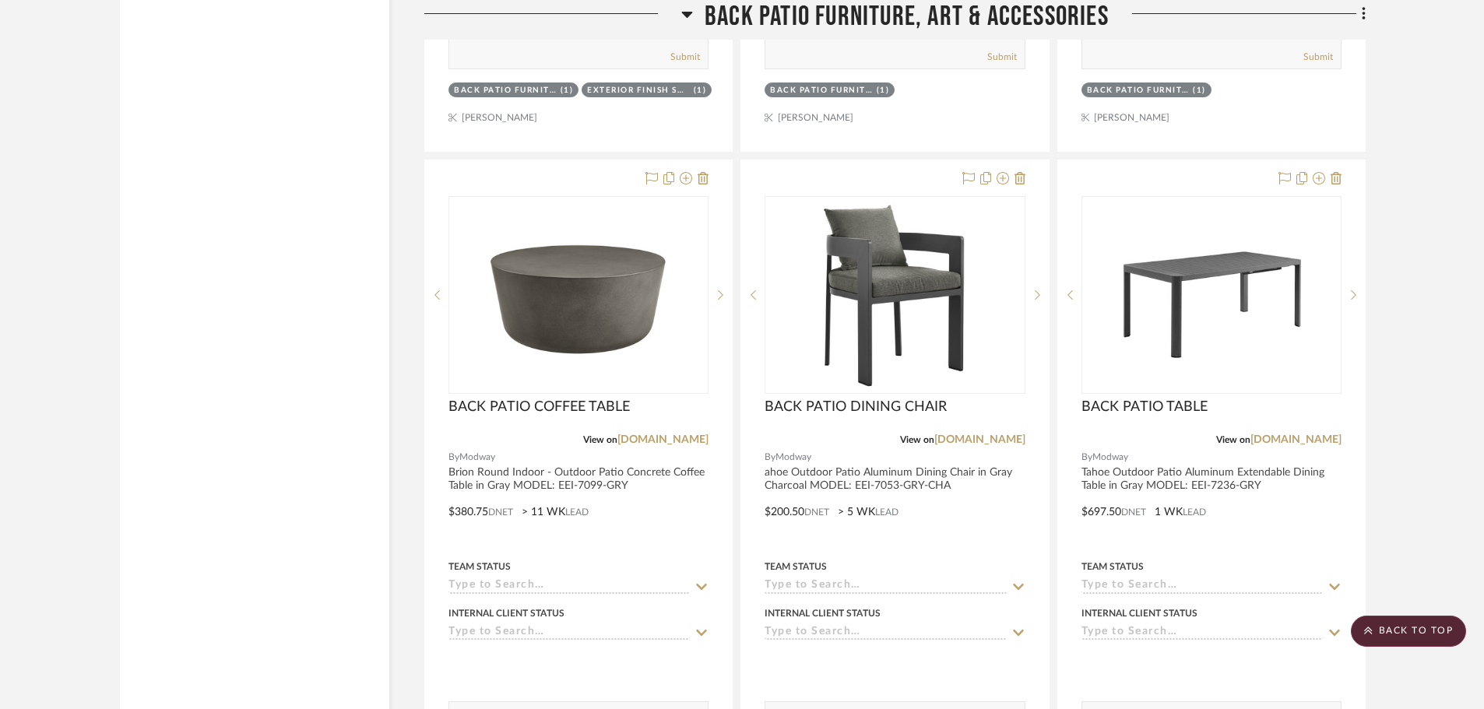
scroll to position [29675, 0]
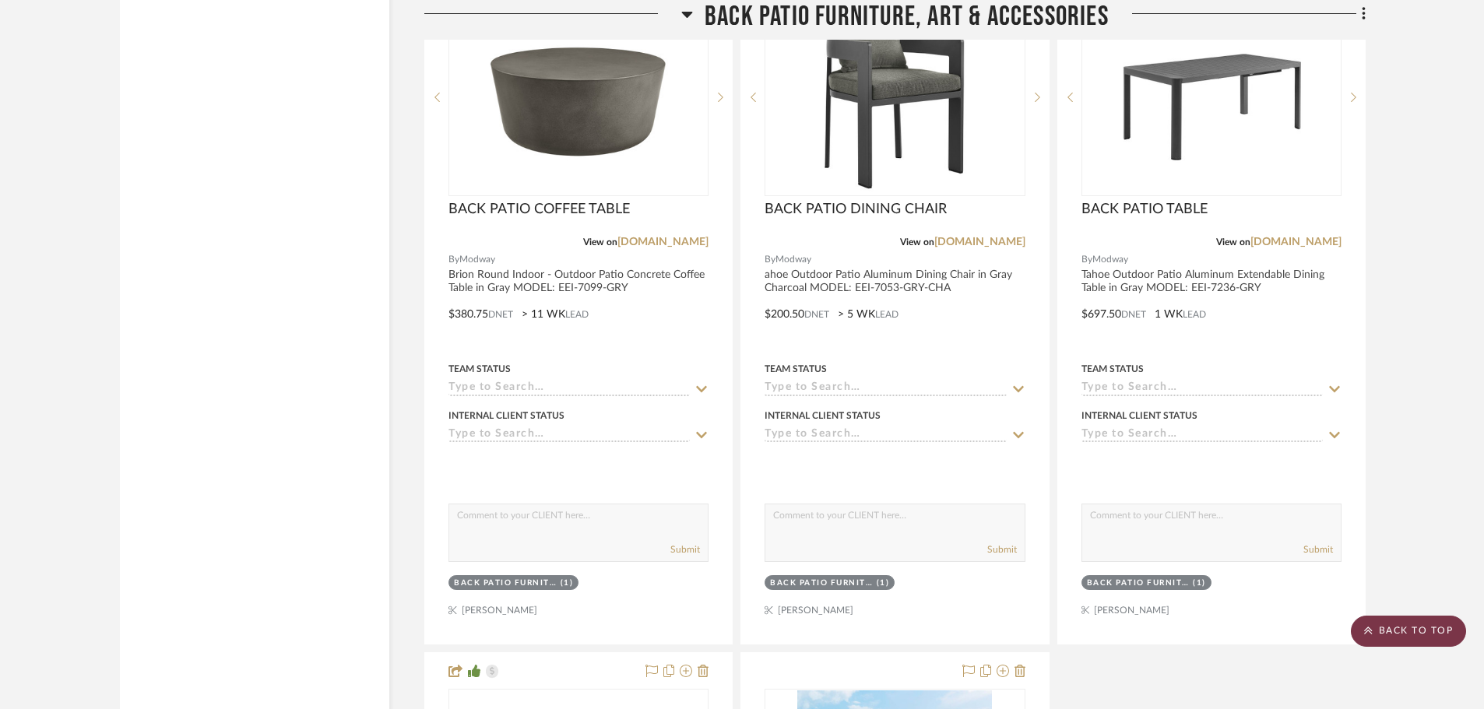
click at [1420, 624] on scroll-to-top-button "BACK TO TOP" at bounding box center [1408, 631] width 115 height 31
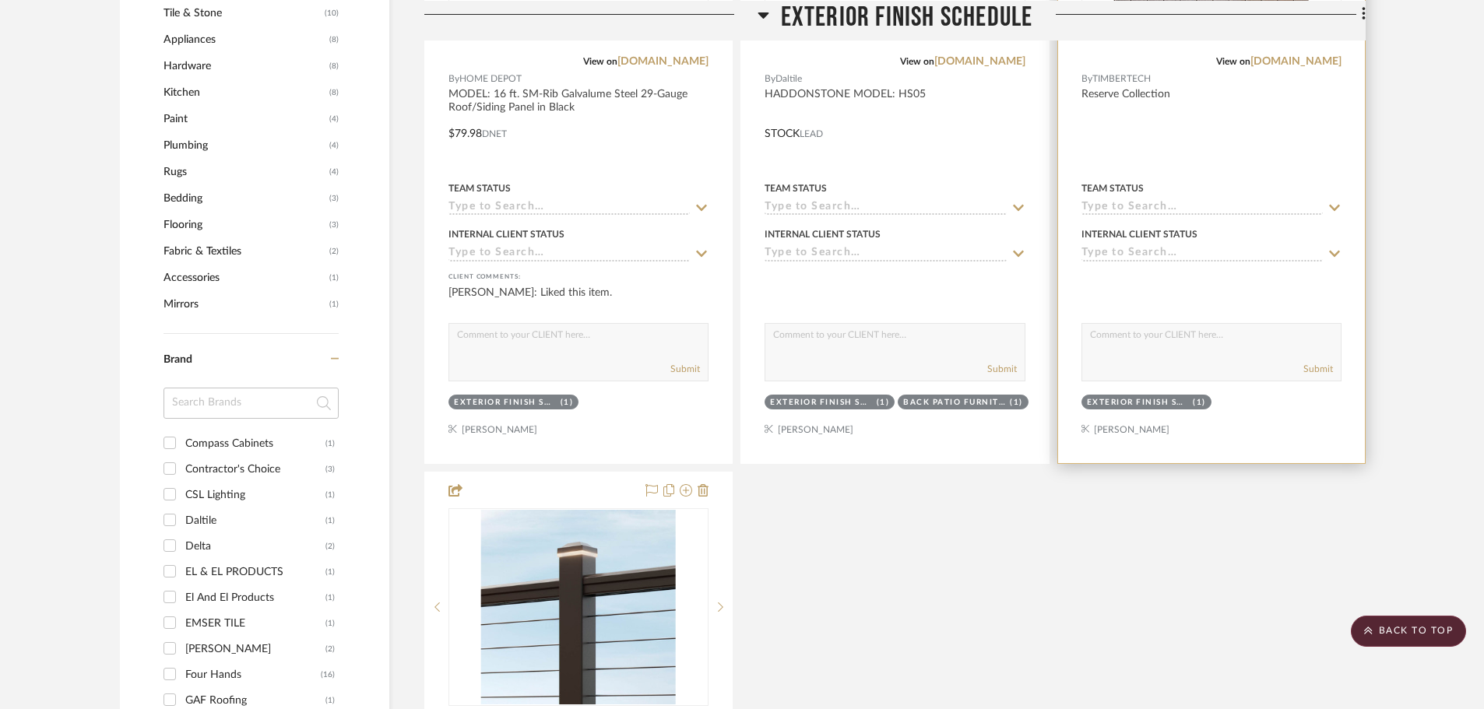
scroll to position [1558, 0]
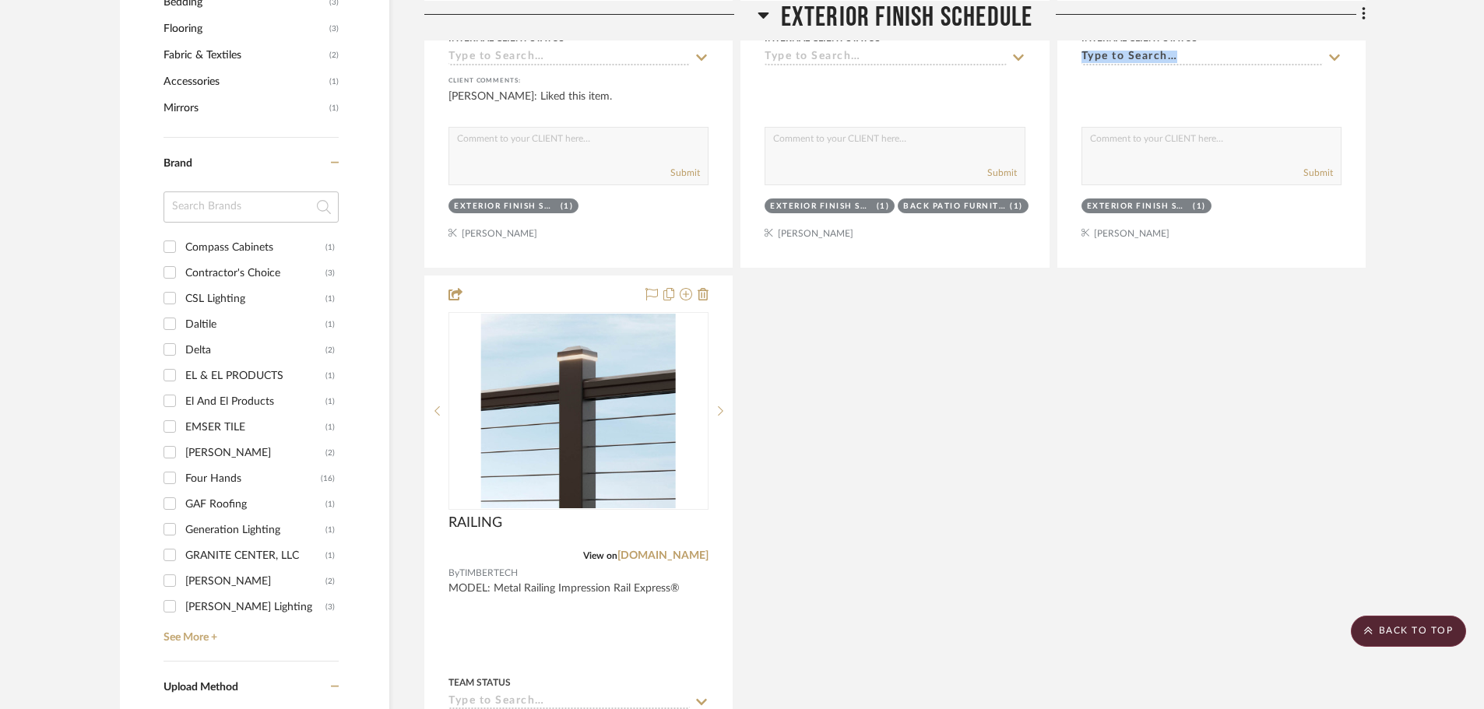
drag, startPoint x: 1484, startPoint y: 40, endPoint x: 1494, endPoint y: 62, distance: 23.0
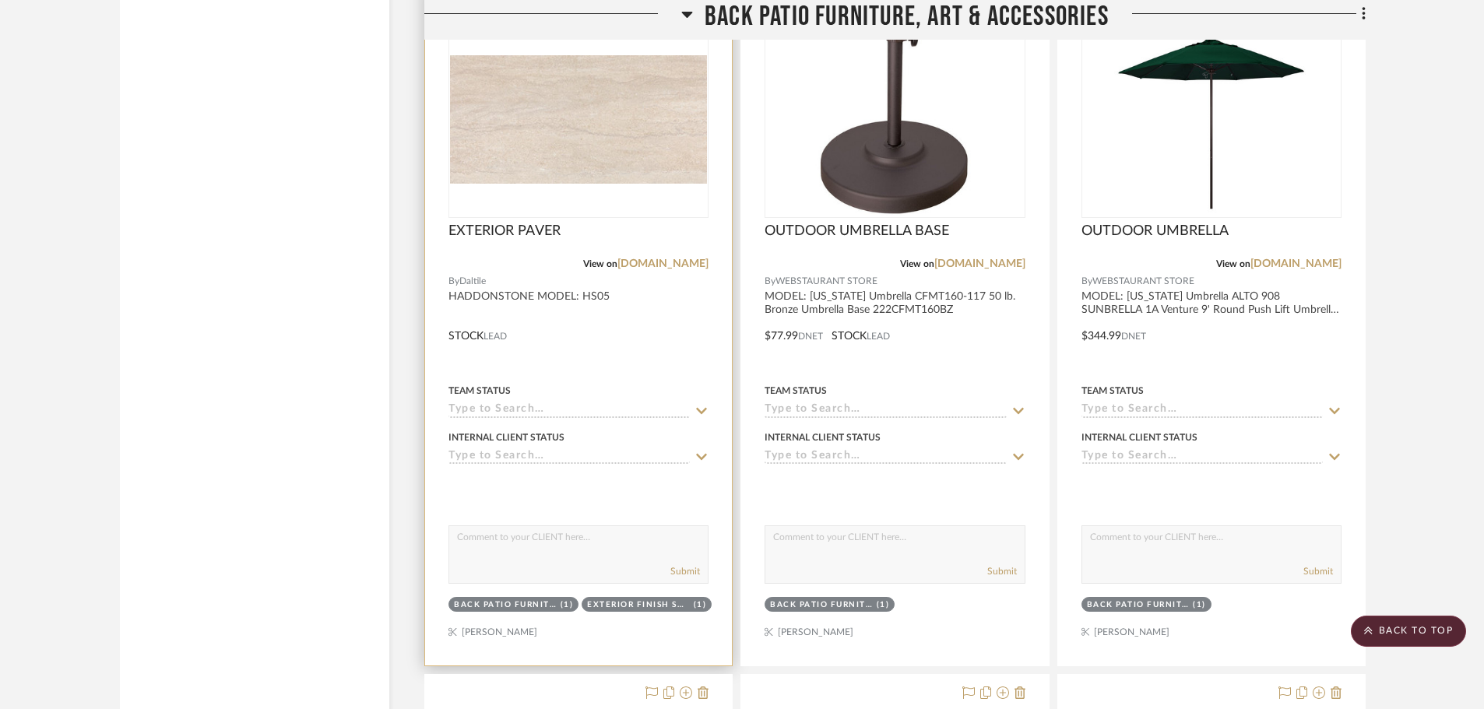
scroll to position [28787, 0]
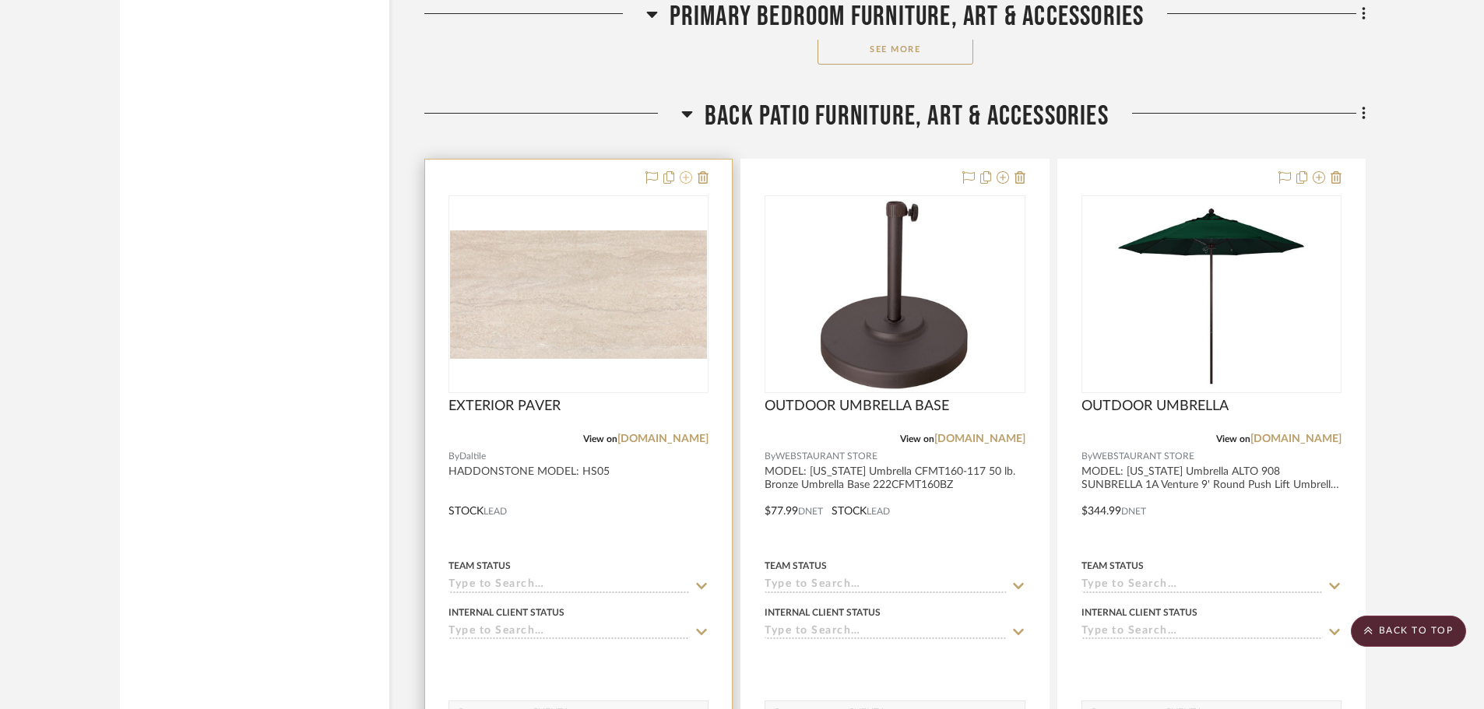
click at [685, 178] on icon at bounding box center [686, 177] width 12 height 12
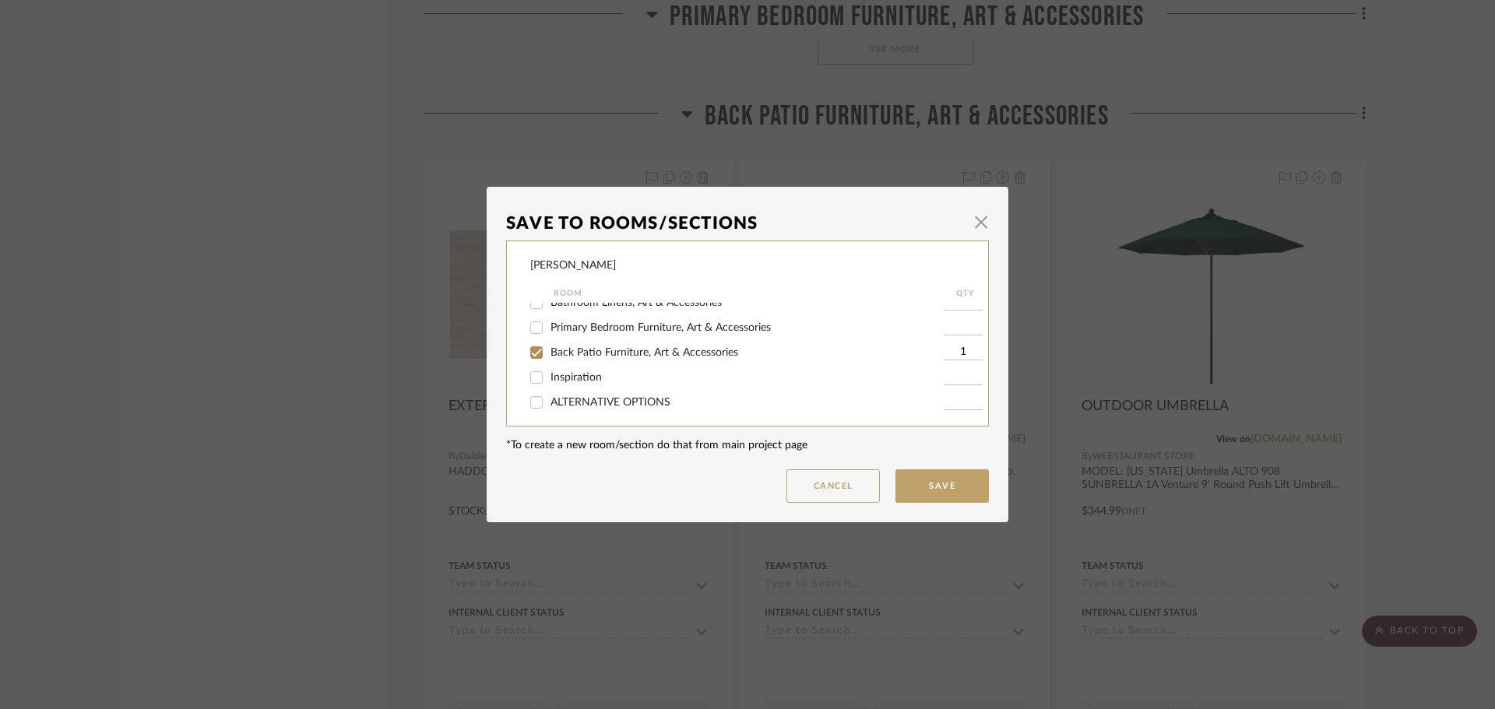
scroll to position [316, 0]
click at [535, 343] on input "Back Patio Furniture, Art & Accessories" at bounding box center [536, 348] width 25 height 25
checkbox input "false"
click at [980, 495] on button "Save" at bounding box center [942, 486] width 93 height 33
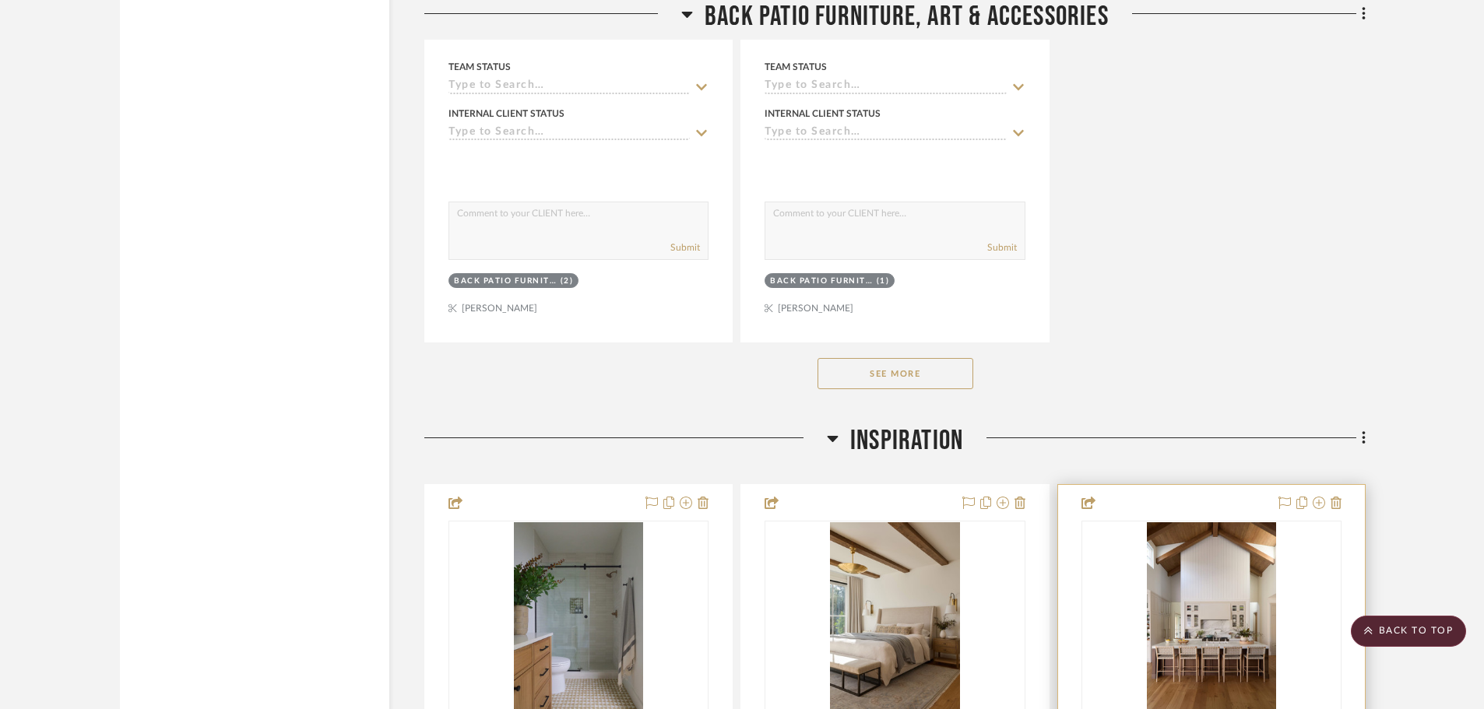
scroll to position [30656, 0]
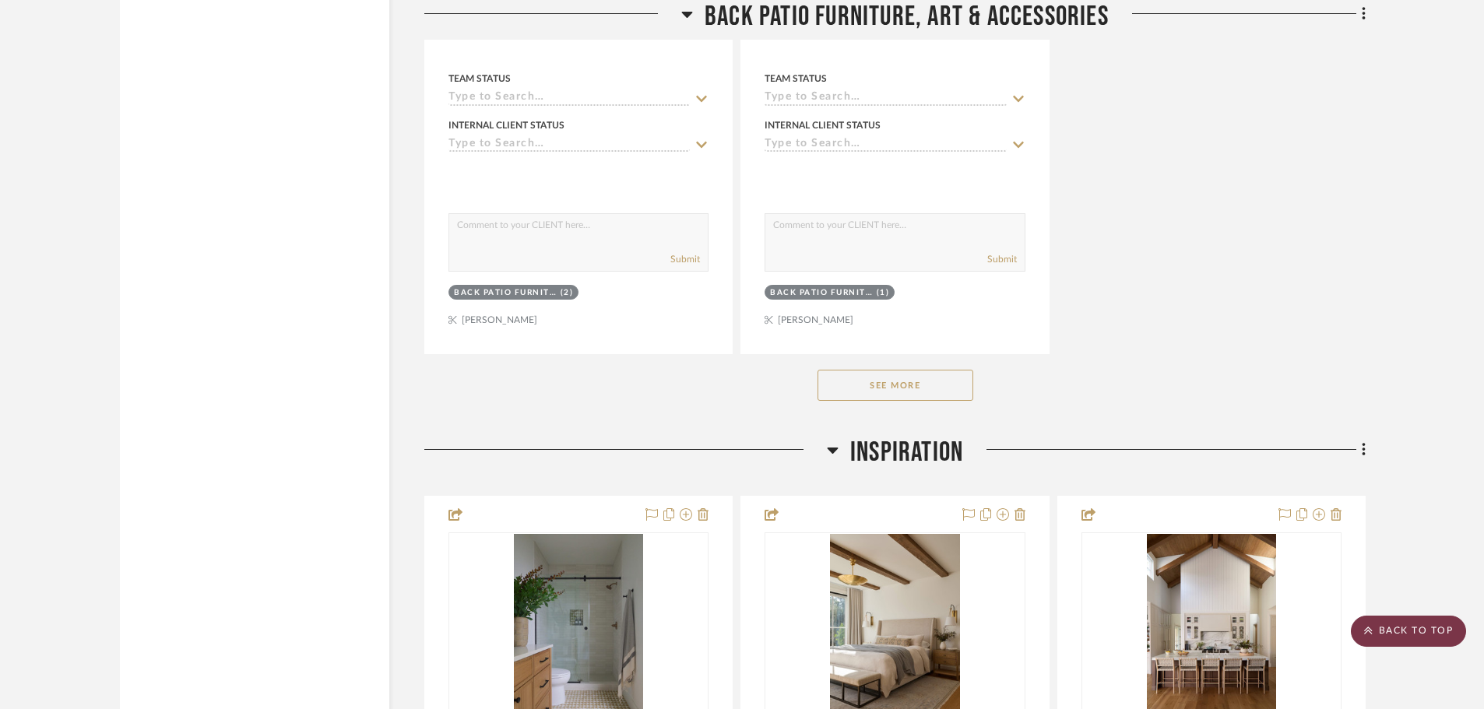
click at [1413, 628] on scroll-to-top-button "BACK TO TOP" at bounding box center [1408, 631] width 115 height 31
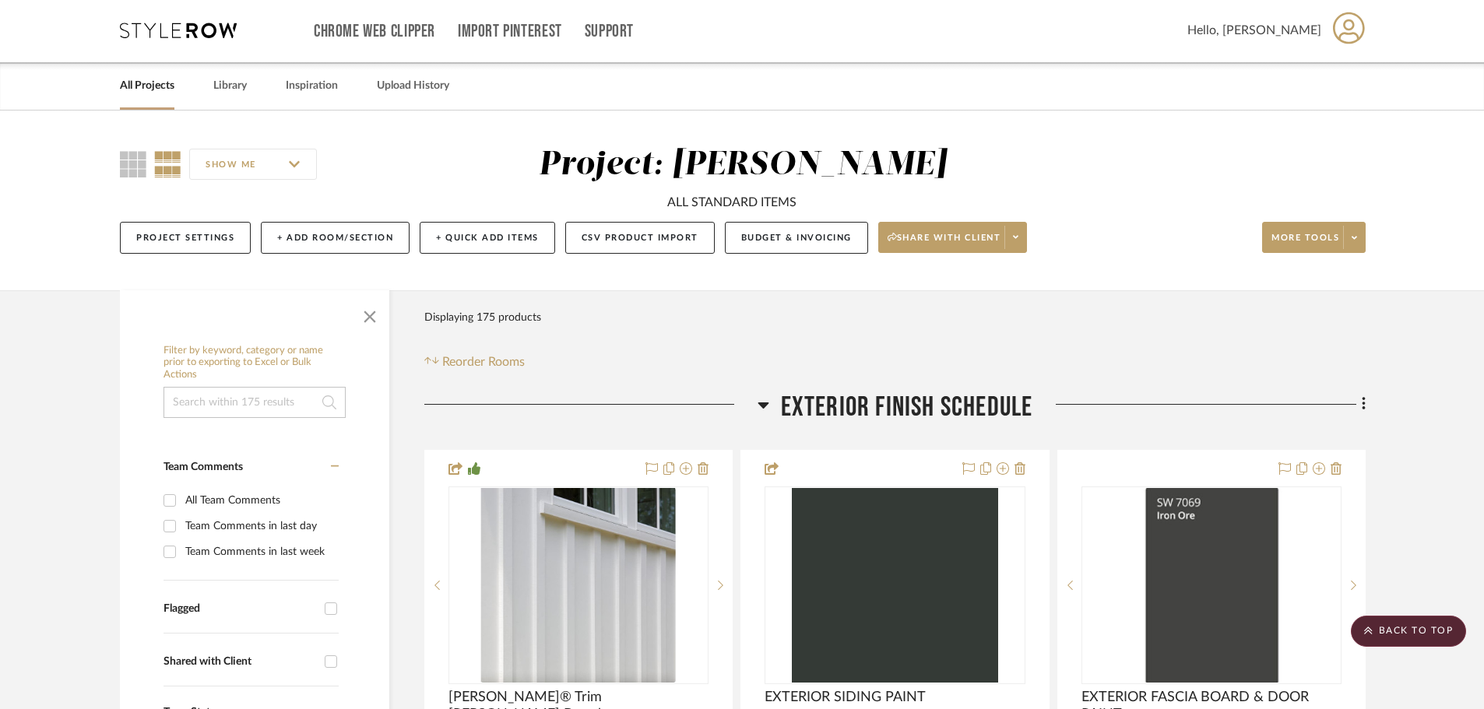
scroll to position [0, 0]
